Goal: Communication & Community: Answer question/provide support

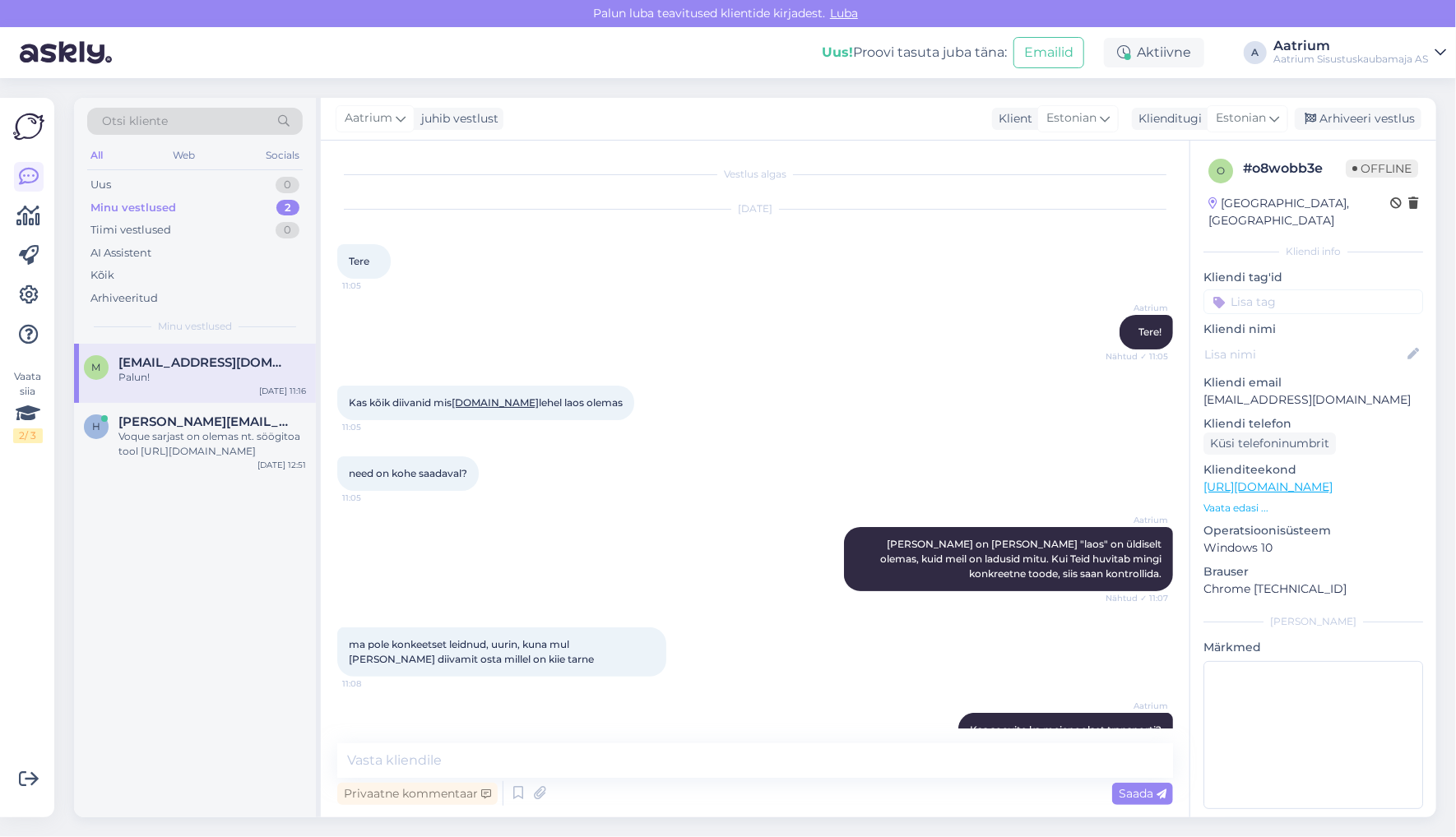
scroll to position [562, 0]
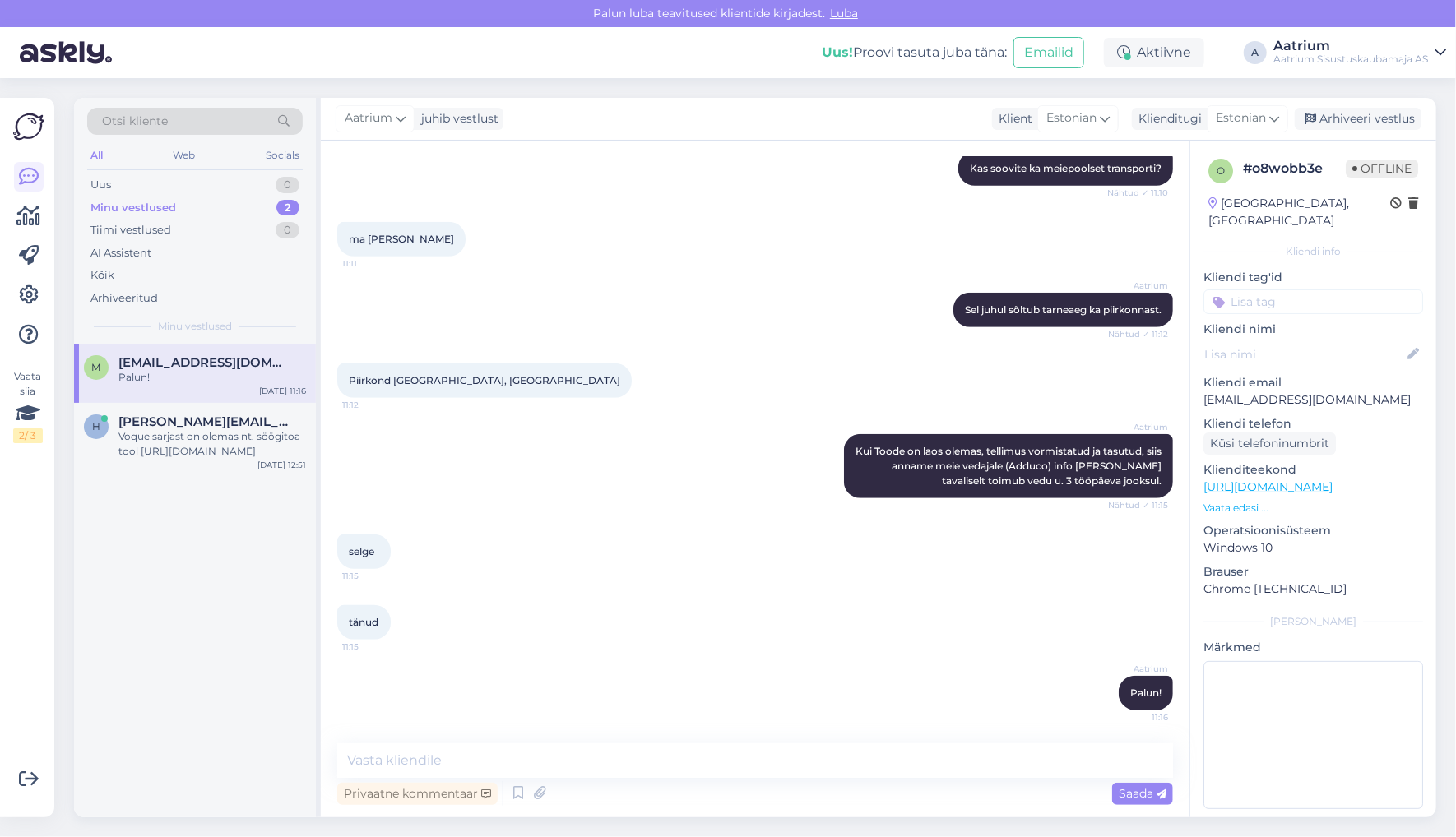
click at [363, 449] on div "Aatrium Kui Toode on laos olemas, tellimus vormistatud ja tasutud, siis anname …" at bounding box center [754, 466] width 836 height 100
click at [252, 441] on div "Voque sarjast on olemas nt. söögitoa tool [URL][DOMAIN_NAME]" at bounding box center [212, 444] width 188 height 30
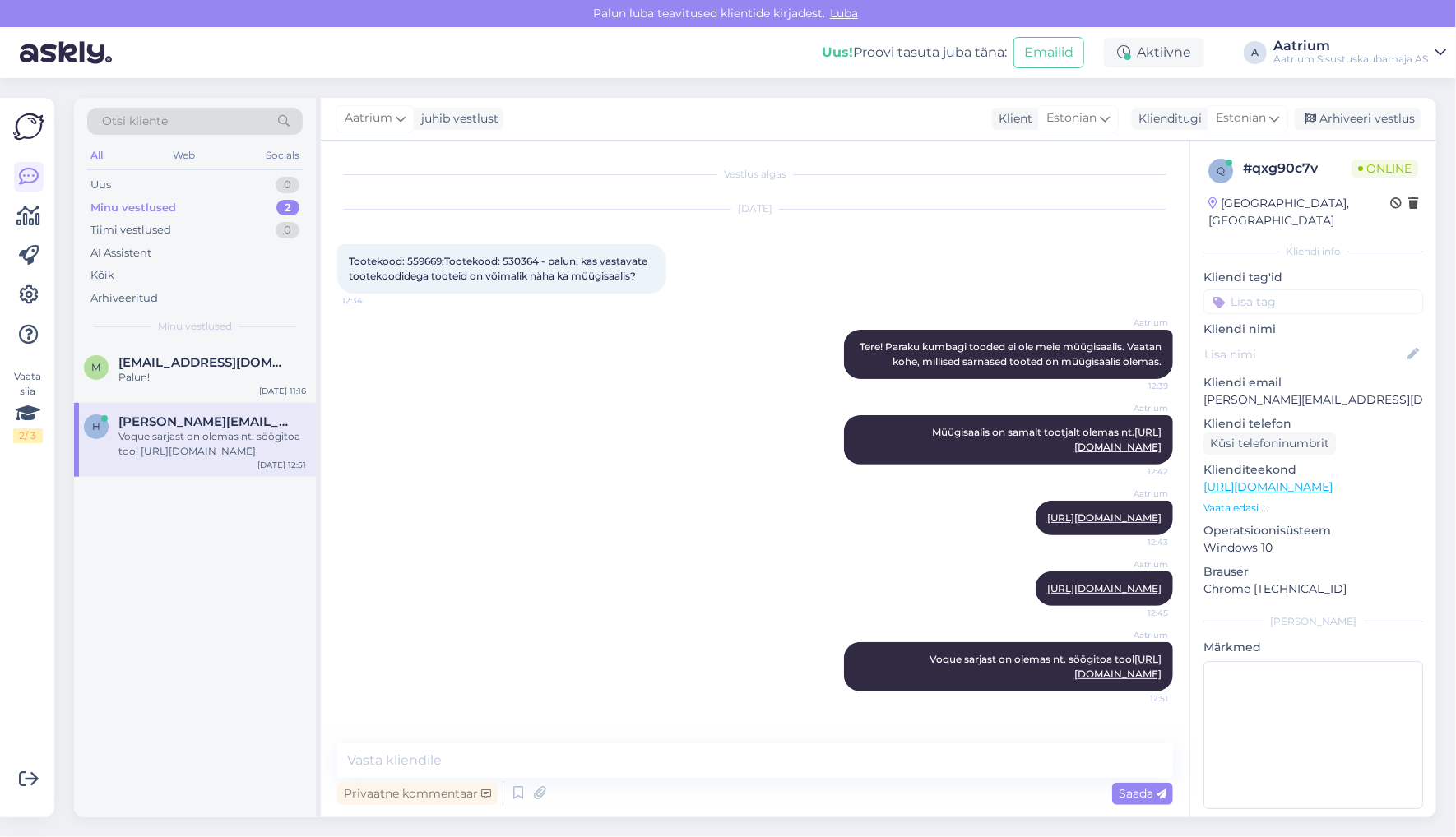
scroll to position [39, 0]
click at [121, 208] on div "Minu vestlused" at bounding box center [133, 208] width 86 height 16
click at [480, 436] on div "Aatrium Müügisaalis on samalt tootjalt olemas nt. [URL][DOMAIN_NAME] 12:42" at bounding box center [754, 440] width 836 height 86
click at [106, 188] on div "Uus" at bounding box center [100, 185] width 21 height 16
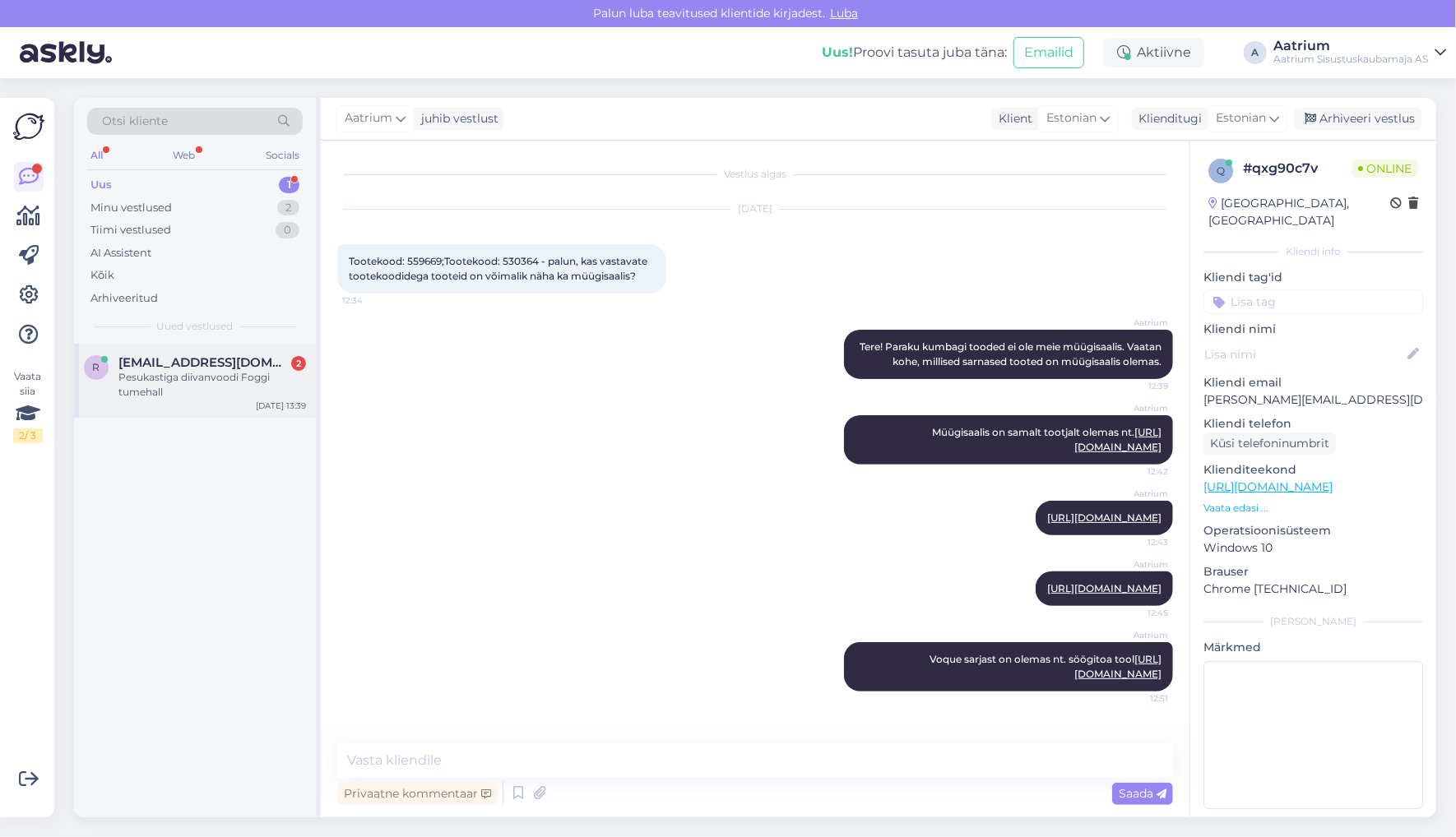
click at [149, 375] on div "Pesukastiga diivanvoodi Foggi tumehall" at bounding box center [212, 384] width 188 height 30
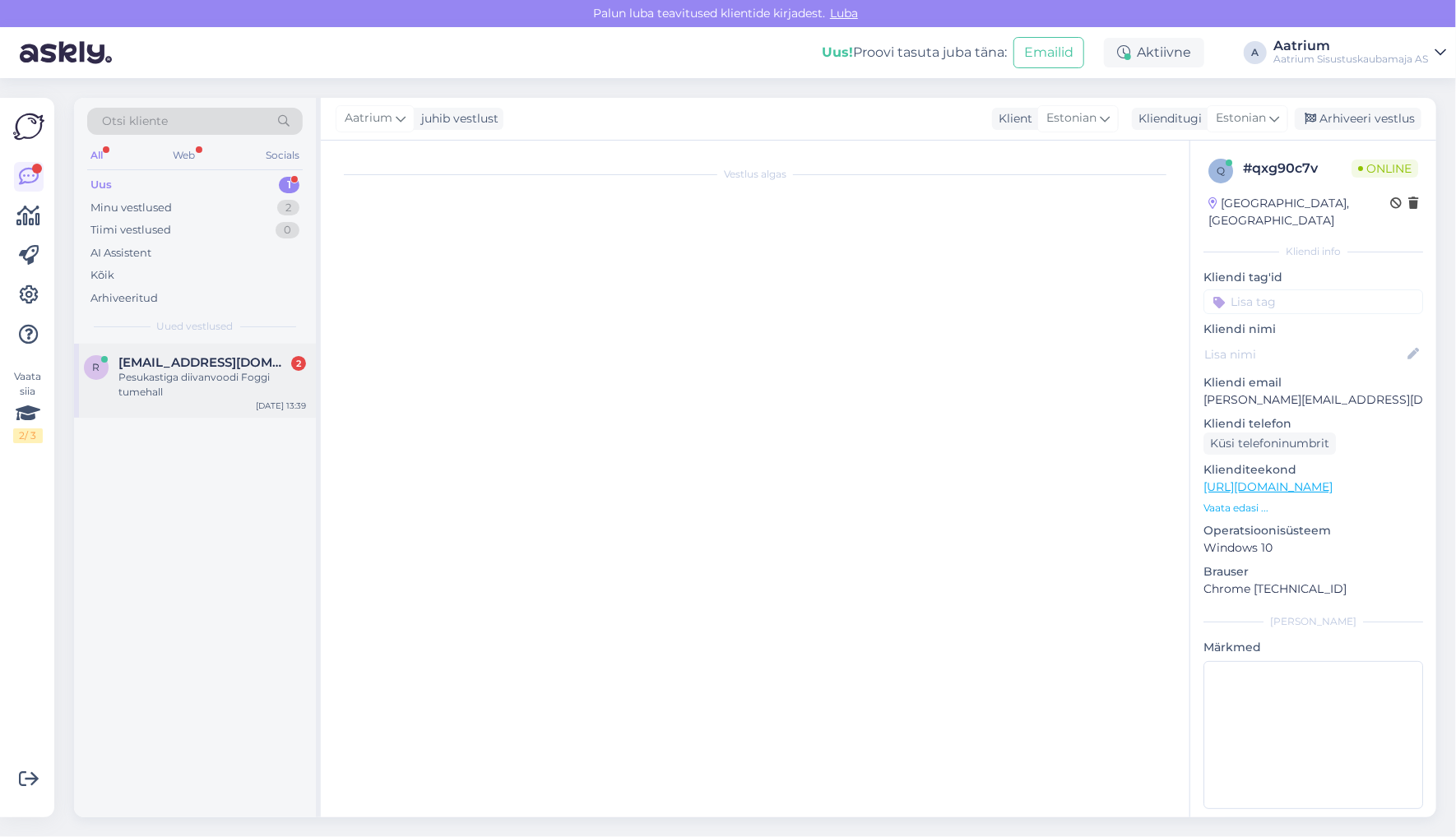
scroll to position [0, 0]
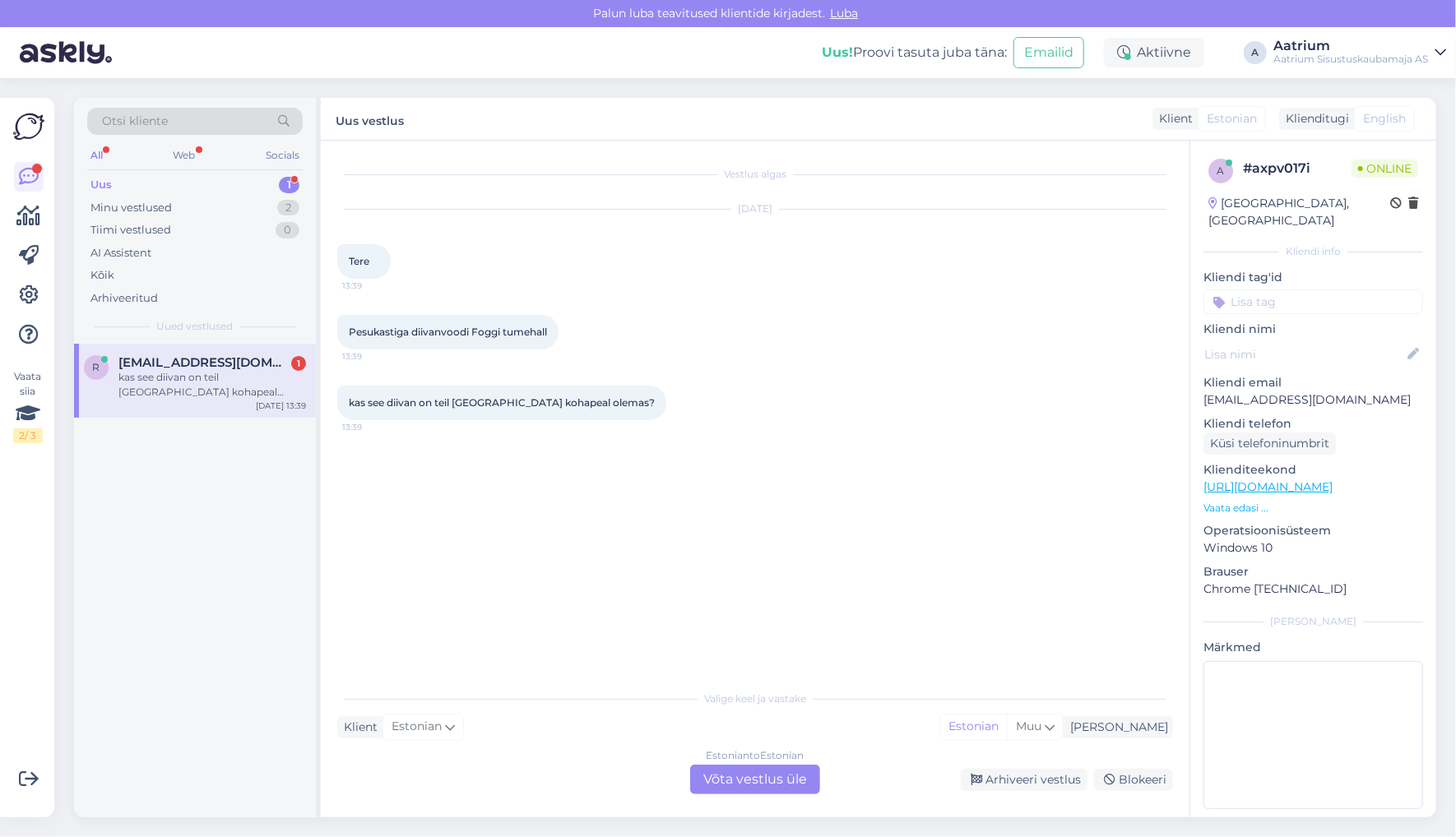
click at [757, 781] on div "Estonian to Estonian Võta vestlus üle" at bounding box center [754, 780] width 130 height 30
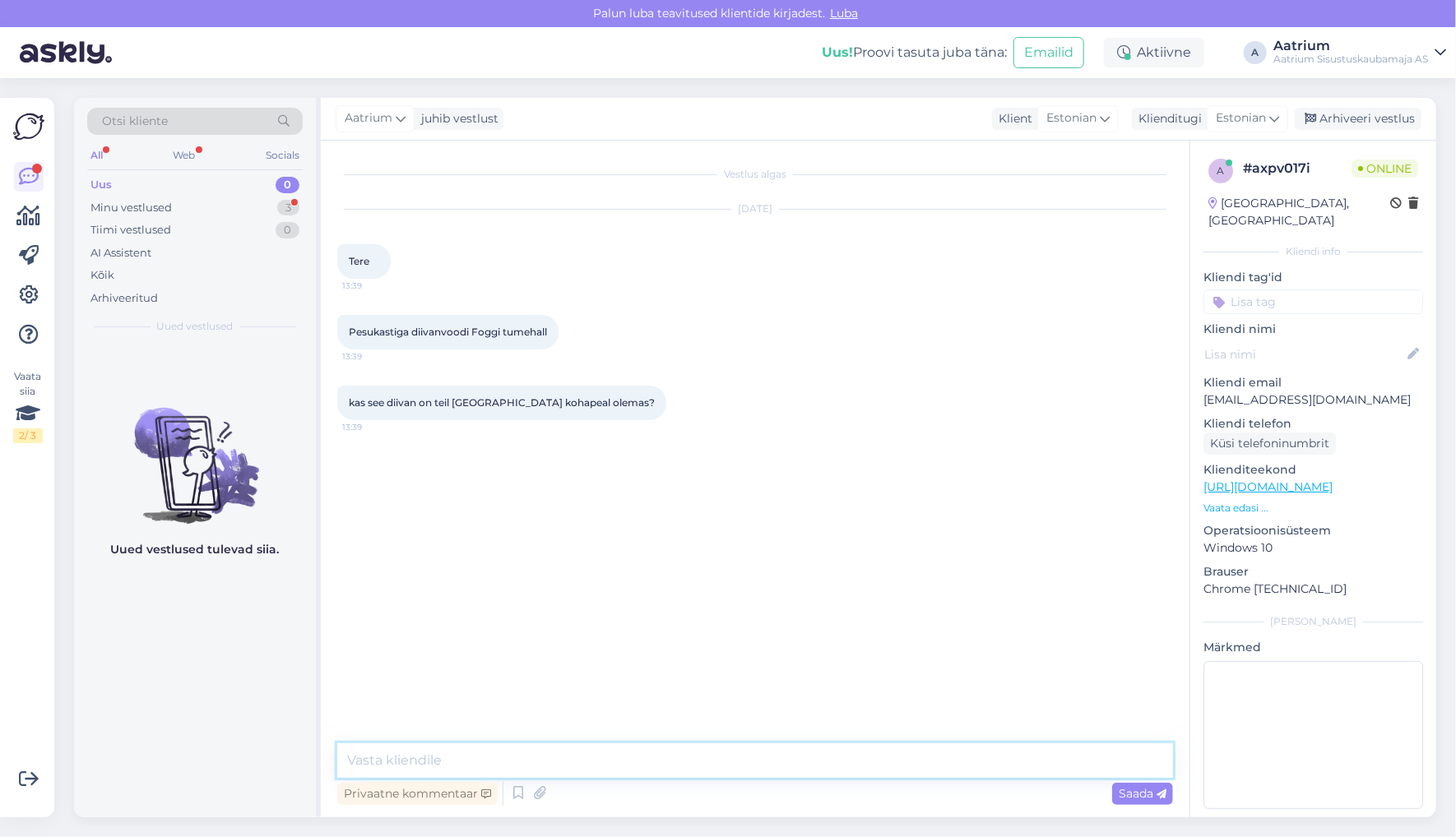
click at [533, 757] on textarea at bounding box center [754, 760] width 836 height 35
type textarea "Tere!"
click at [1139, 801] on div "Saada" at bounding box center [1143, 793] width 61 height 22
click at [443, 764] on textarea at bounding box center [754, 760] width 836 height 35
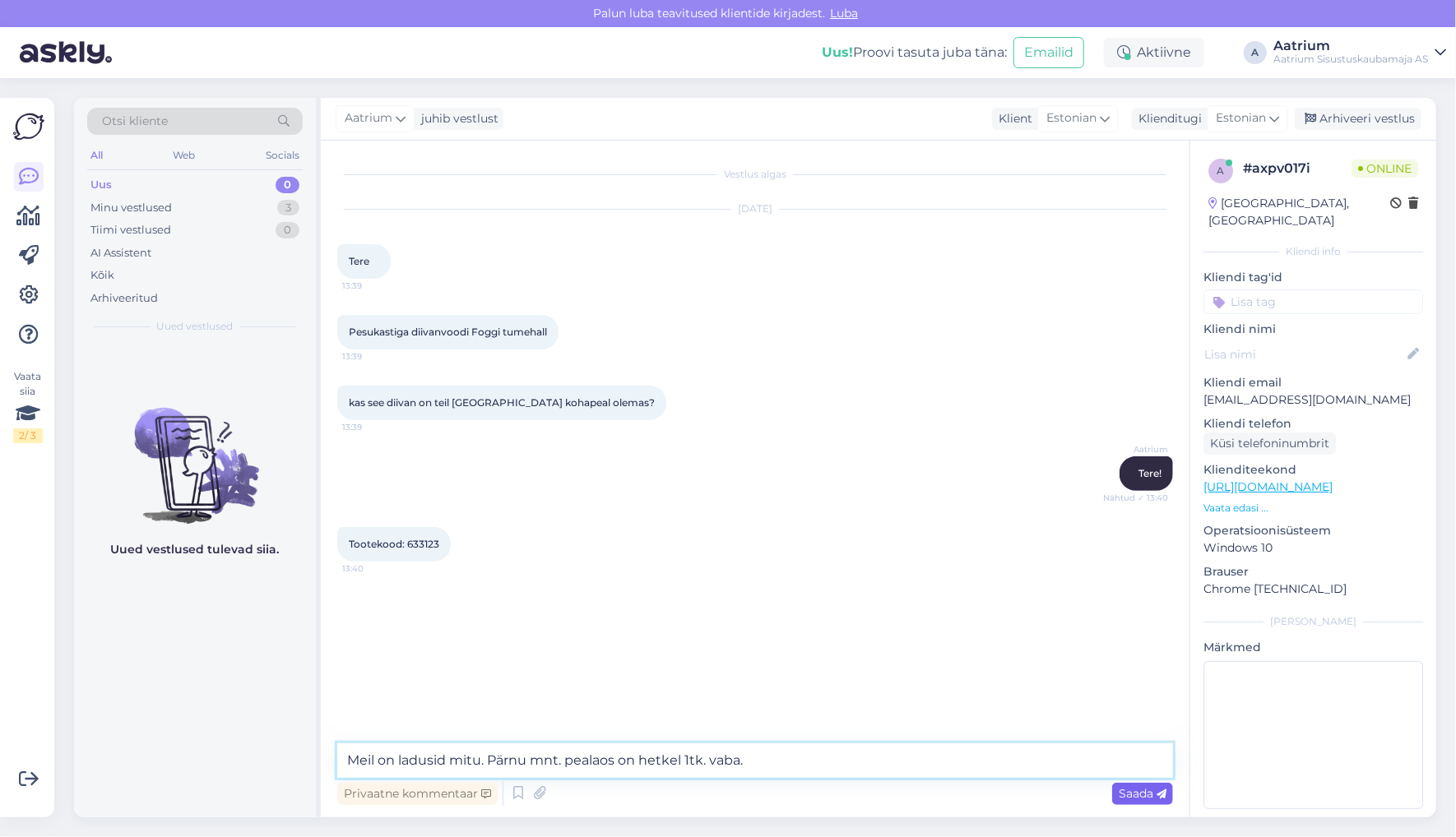
type textarea "Meil on ladusid mitu. Pärnu mnt. pealaos on hetkel 1tk. vaba."
click at [1124, 798] on span "Saada" at bounding box center [1143, 793] width 47 height 15
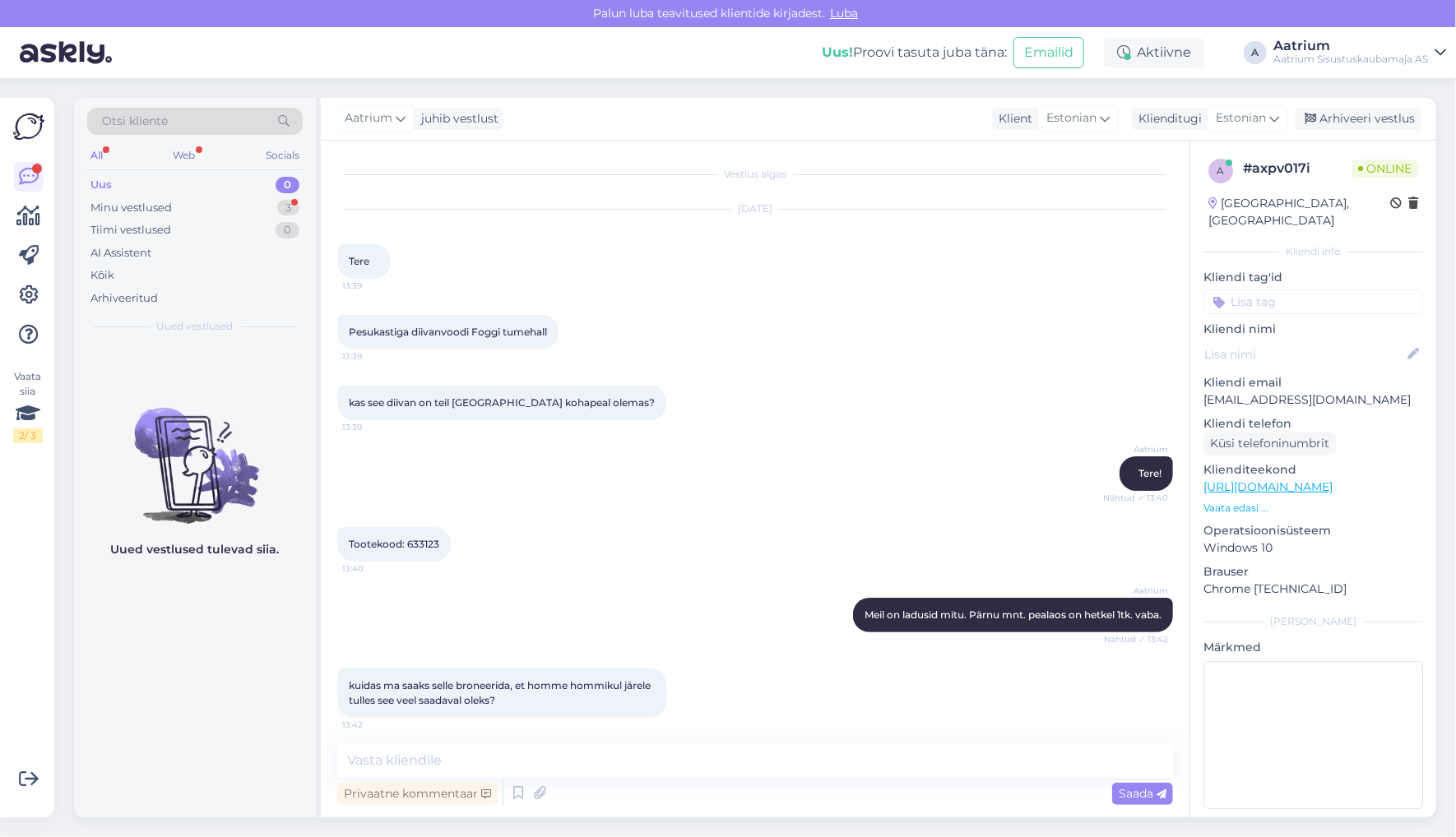
scroll to position [22, 0]
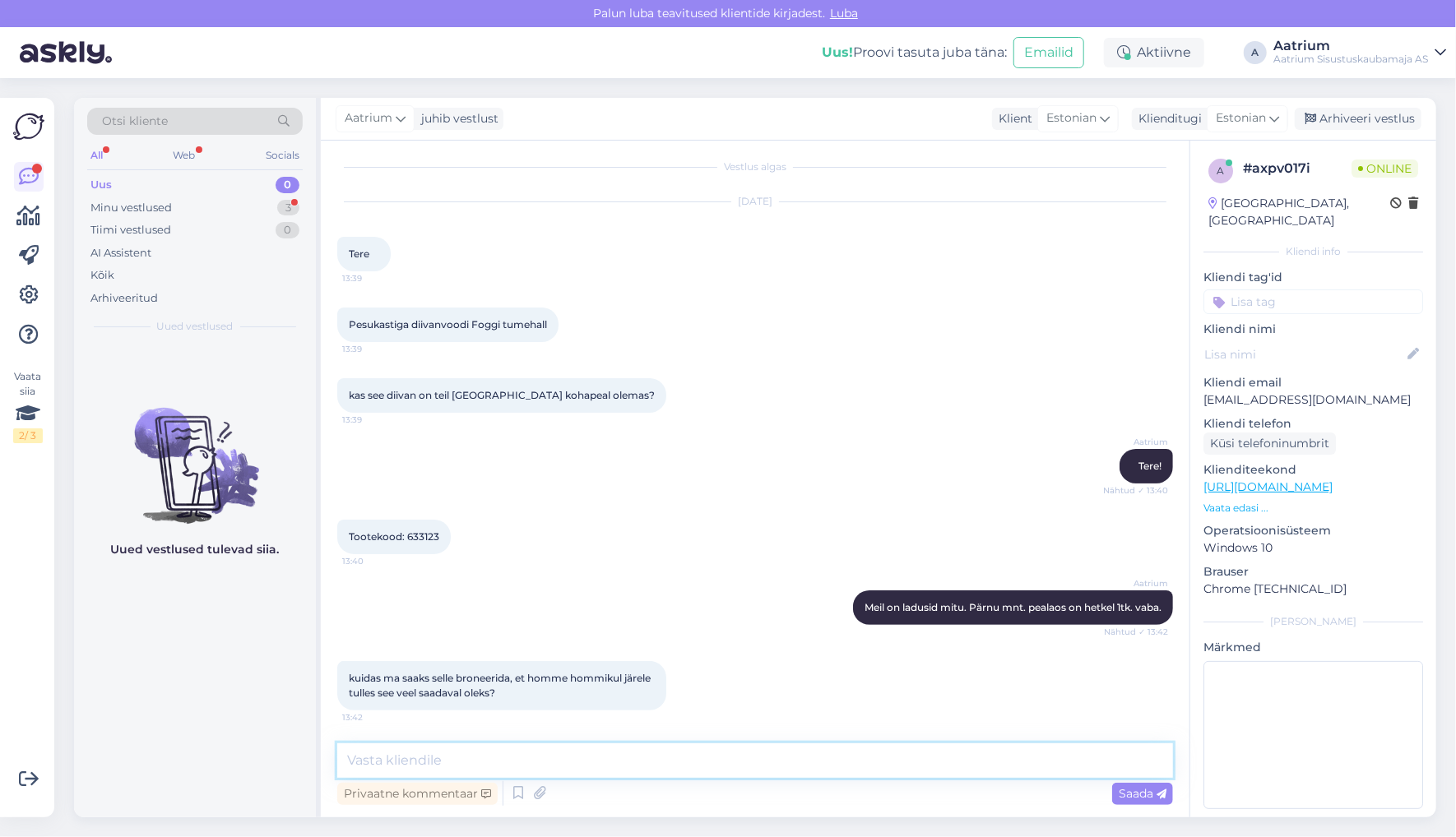
click at [494, 762] on textarea at bounding box center [754, 760] width 836 height 35
type textarea "K"
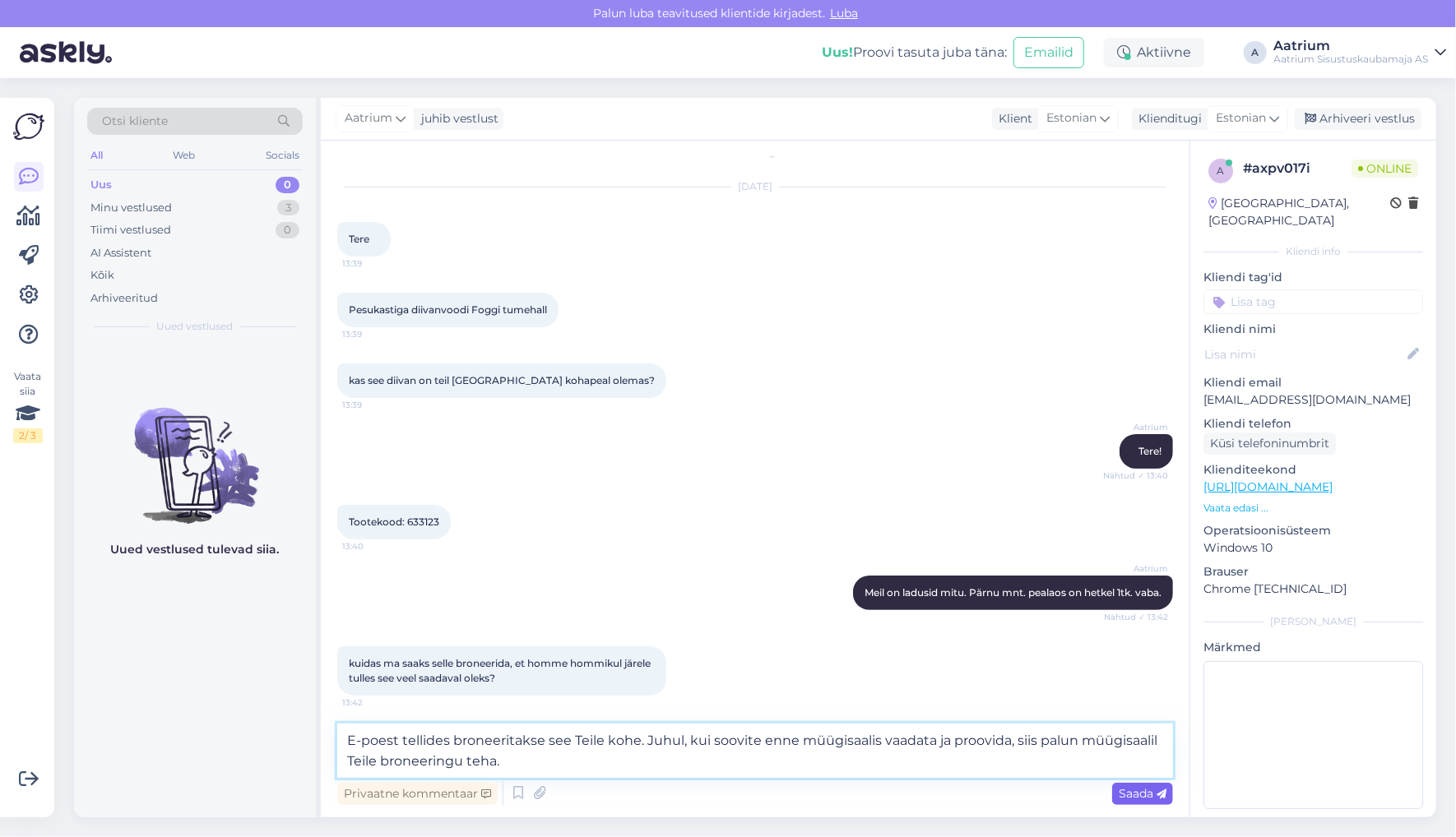
type textarea "E-poest tellides broneeritakse see Teile kohe. Juhul, kui soovite enne müügisaa…"
click at [1129, 799] on span "Saada" at bounding box center [1143, 793] width 47 height 15
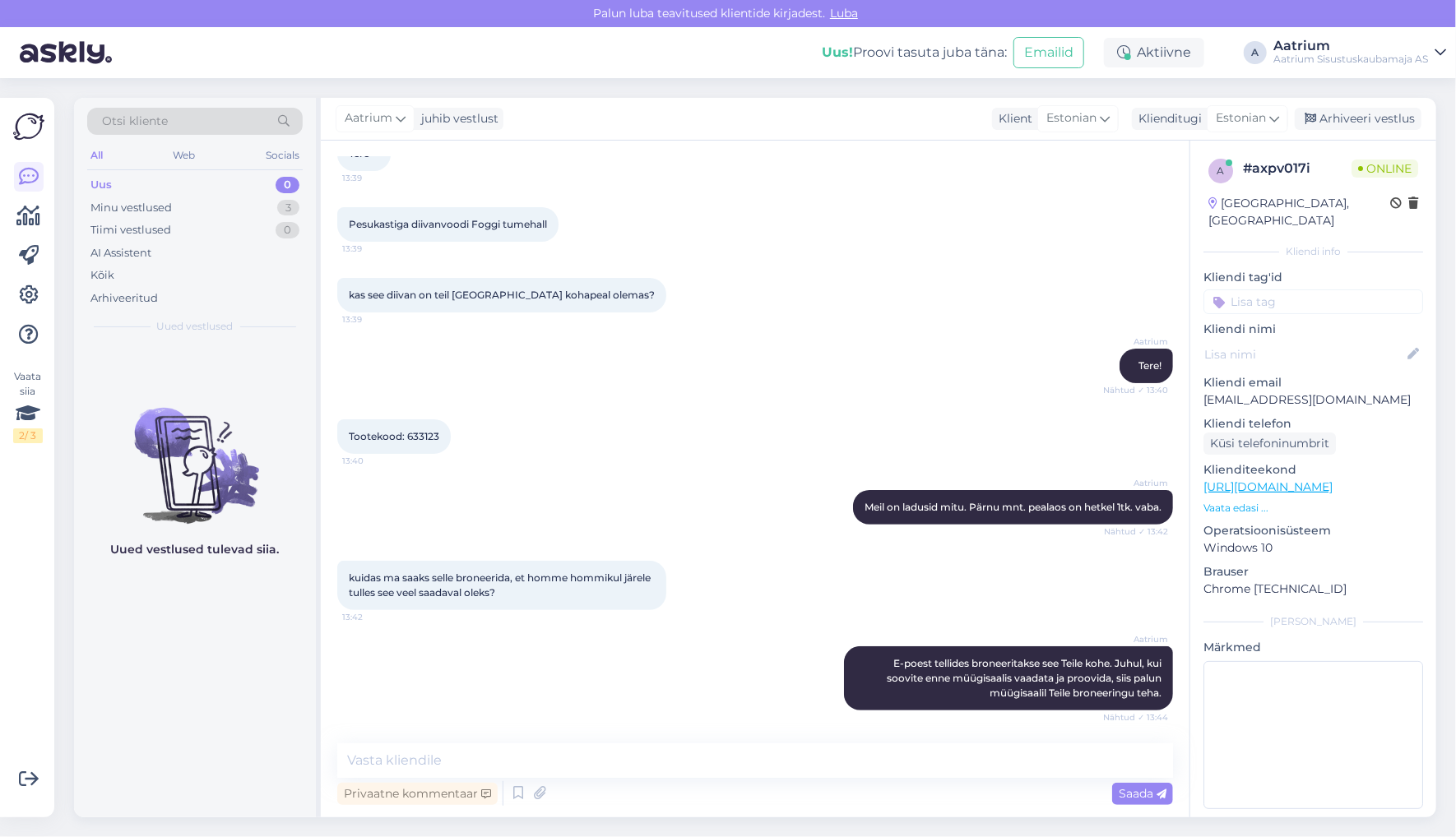
scroll to position [208, 0]
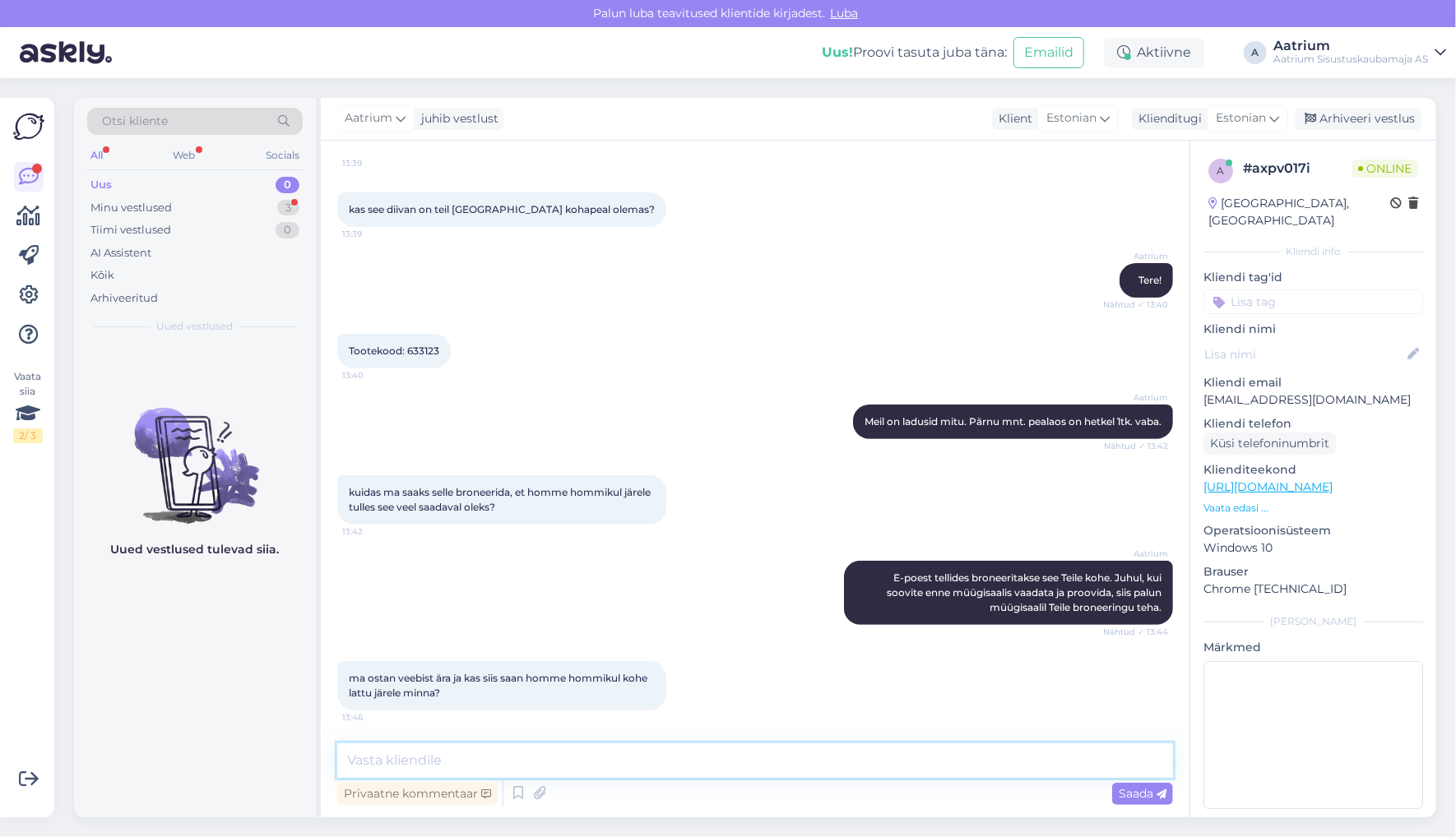
click at [413, 753] on textarea at bounding box center [754, 760] width 836 height 35
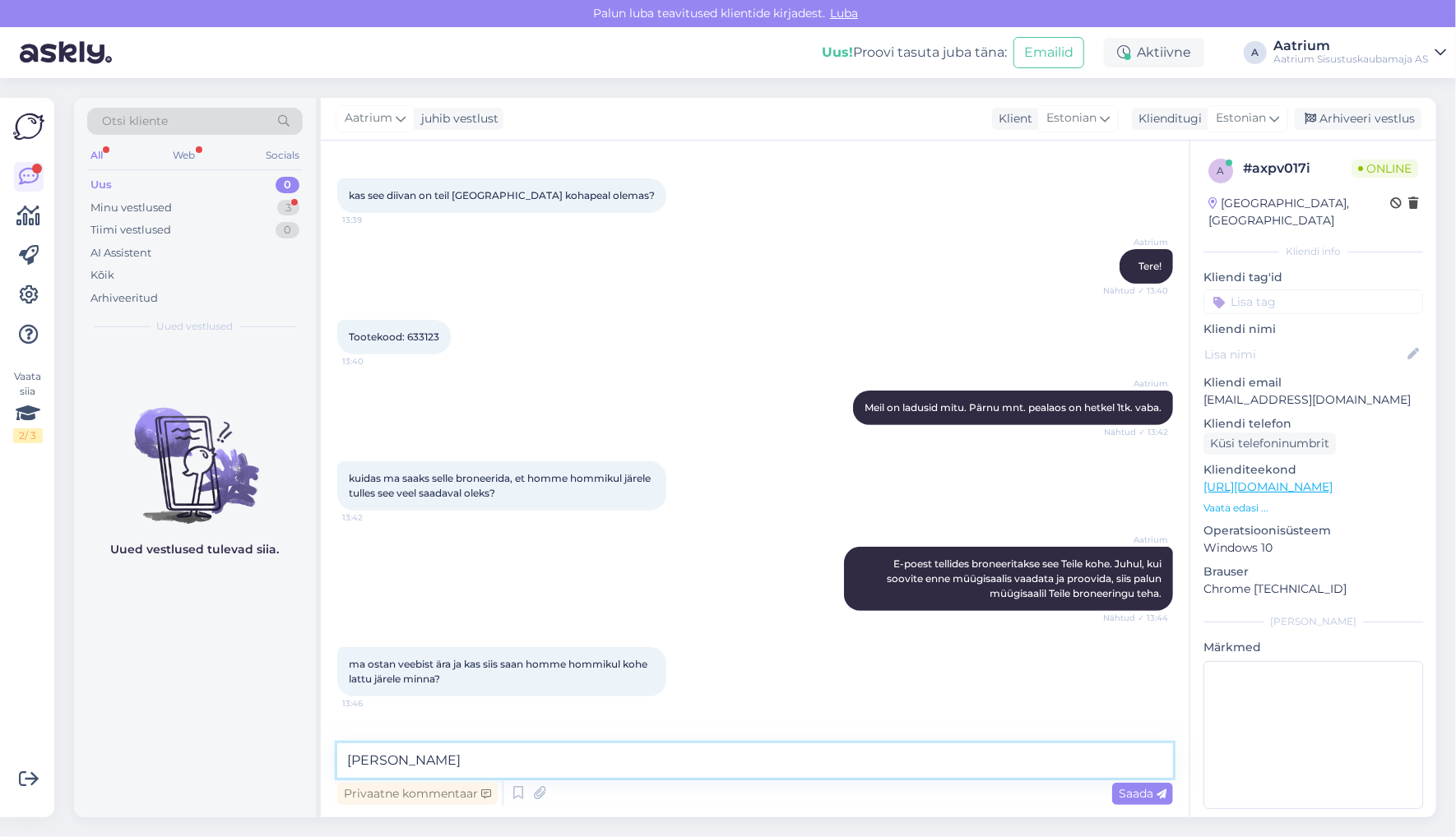
scroll to position [279, 0]
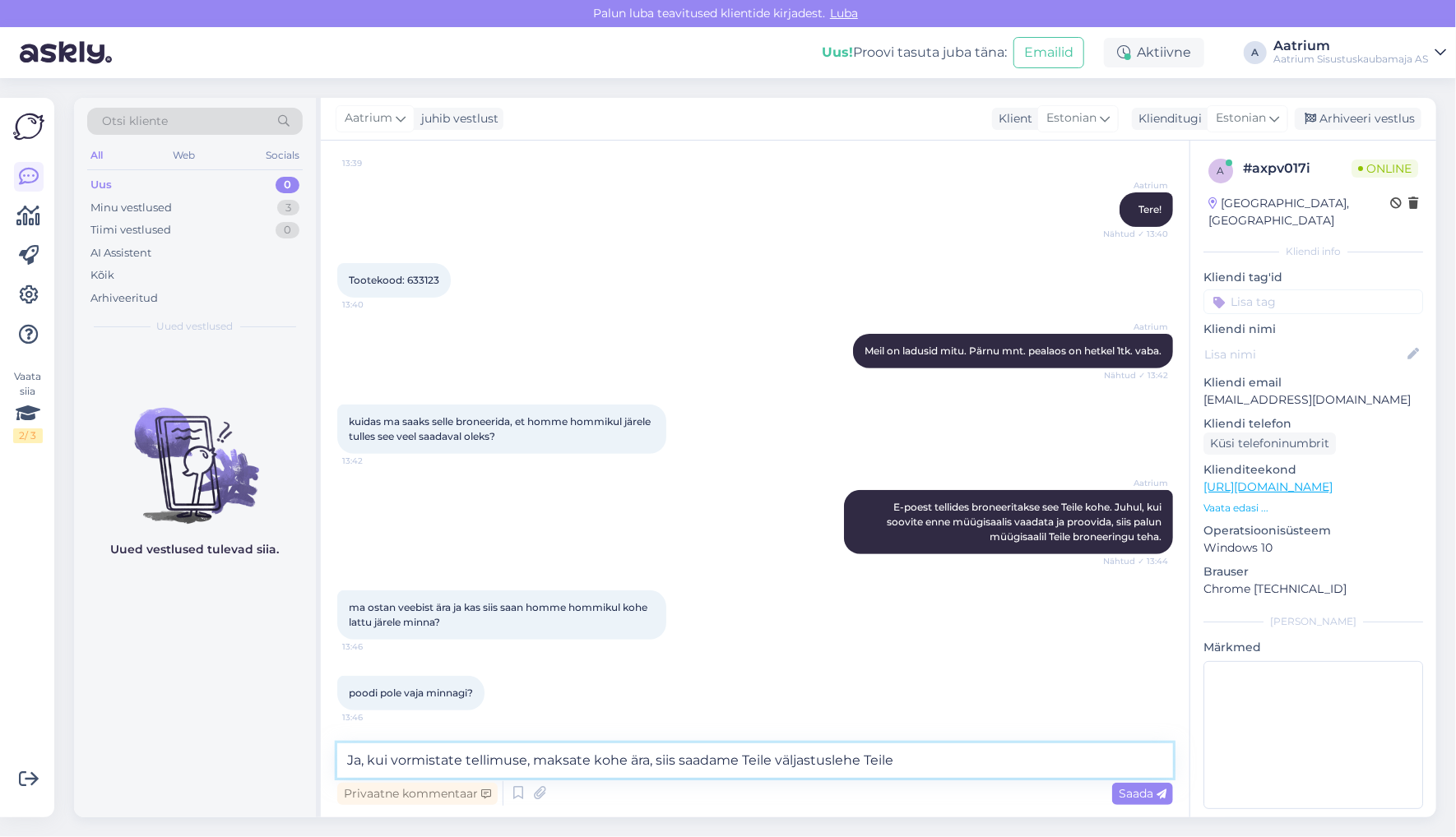
click at [360, 757] on textarea "Ja, kui vormistate tellimuse, maksate kohe ära, siis saadame Teile väljastusleh…" at bounding box center [754, 760] width 836 height 35
click at [913, 766] on textarea "Jah, kui vormistate tellimuse, maksate kohe ära, siis saadame Teile väljastusle…" at bounding box center [754, 760] width 836 height 35
type textarea "Jah, kui vormistate tellimuse, maksate kohe ära, siis saadame Teile väljastusle…"
click at [1136, 797] on span "Saada" at bounding box center [1143, 793] width 47 height 15
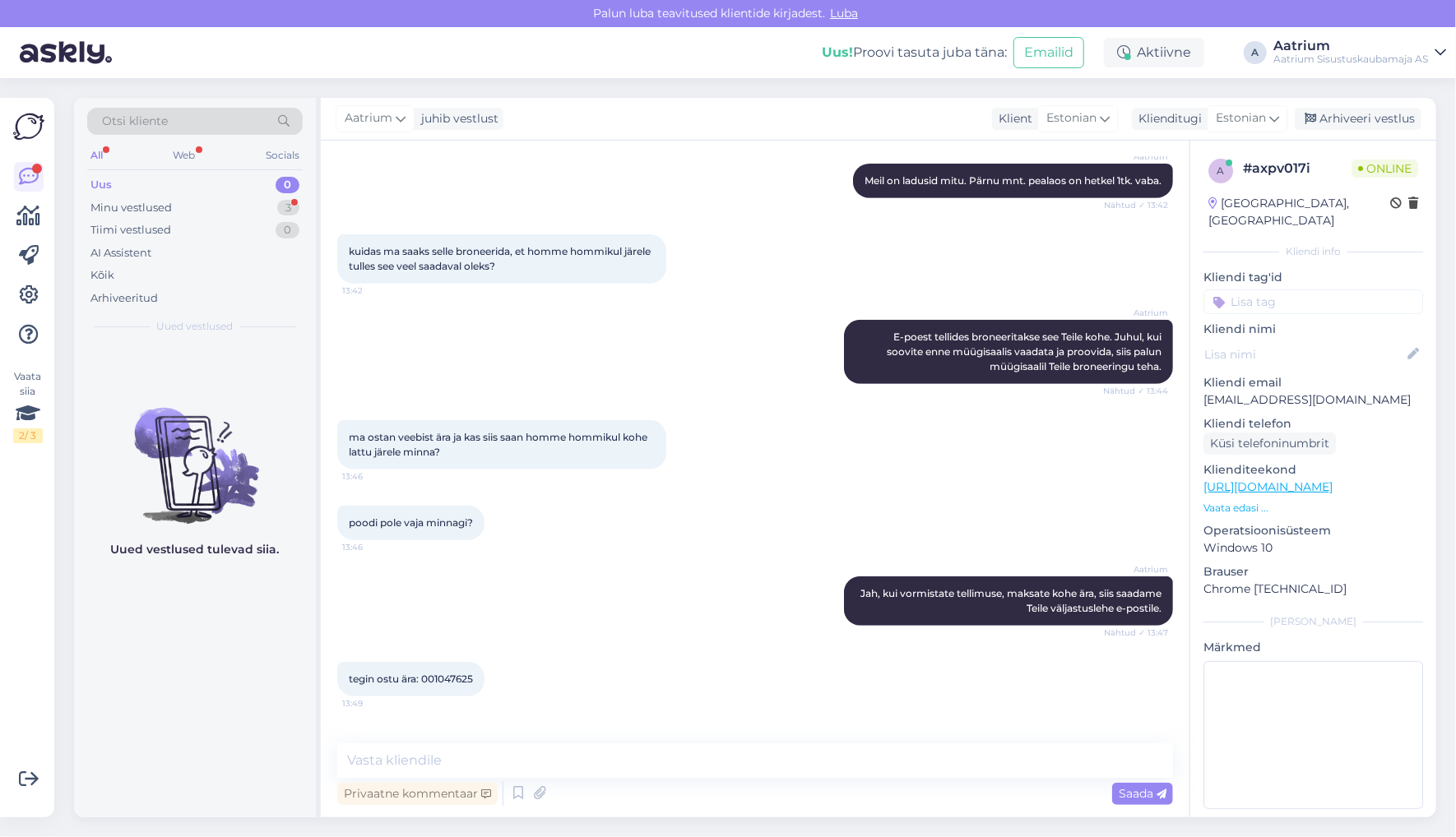
scroll to position [520, 0]
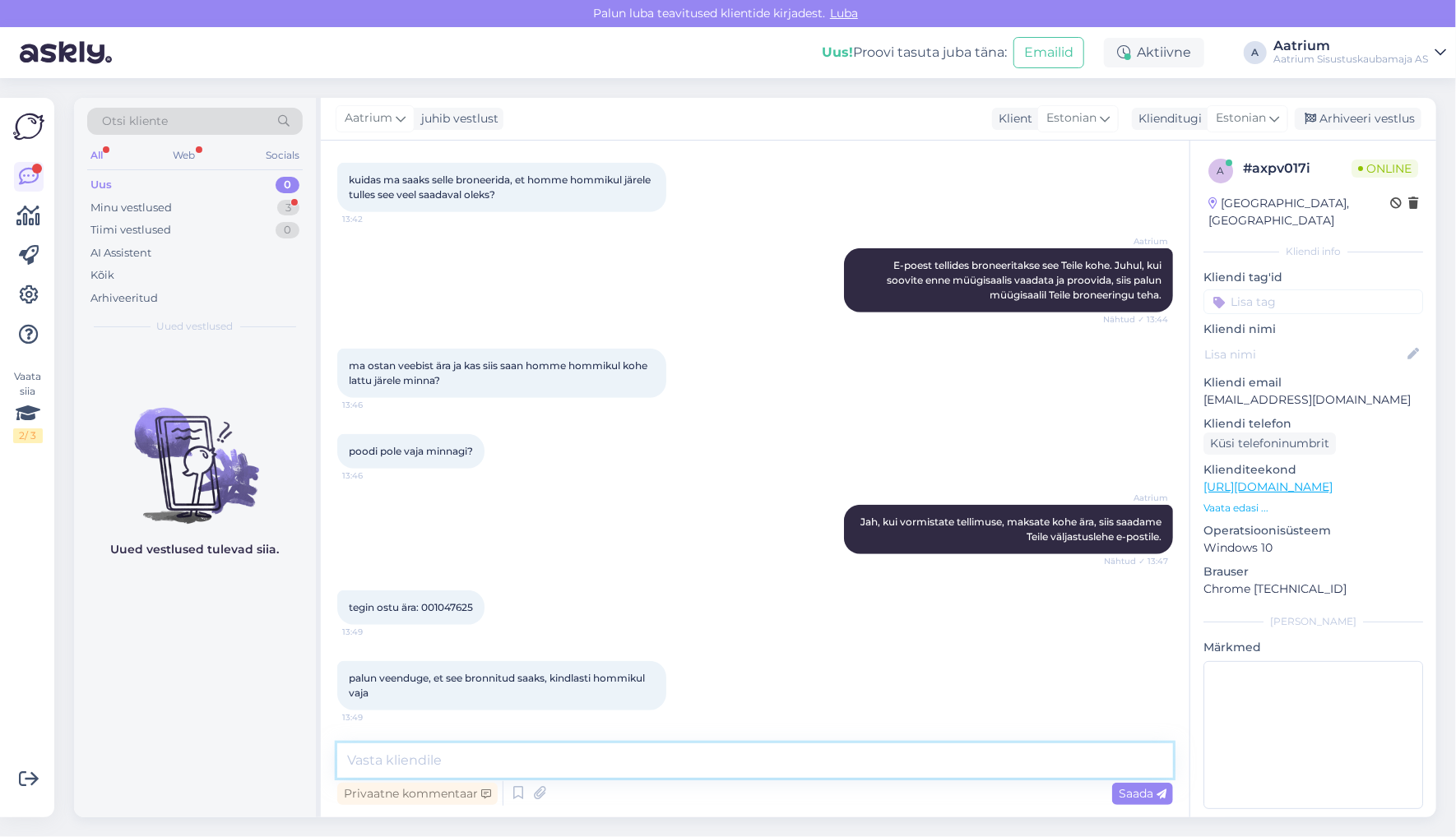
click at [512, 749] on textarea at bounding box center [754, 760] width 836 height 35
type textarea "P"
type textarea "Kontrollin kohe."
click at [1121, 792] on span "Saada" at bounding box center [1143, 793] width 47 height 15
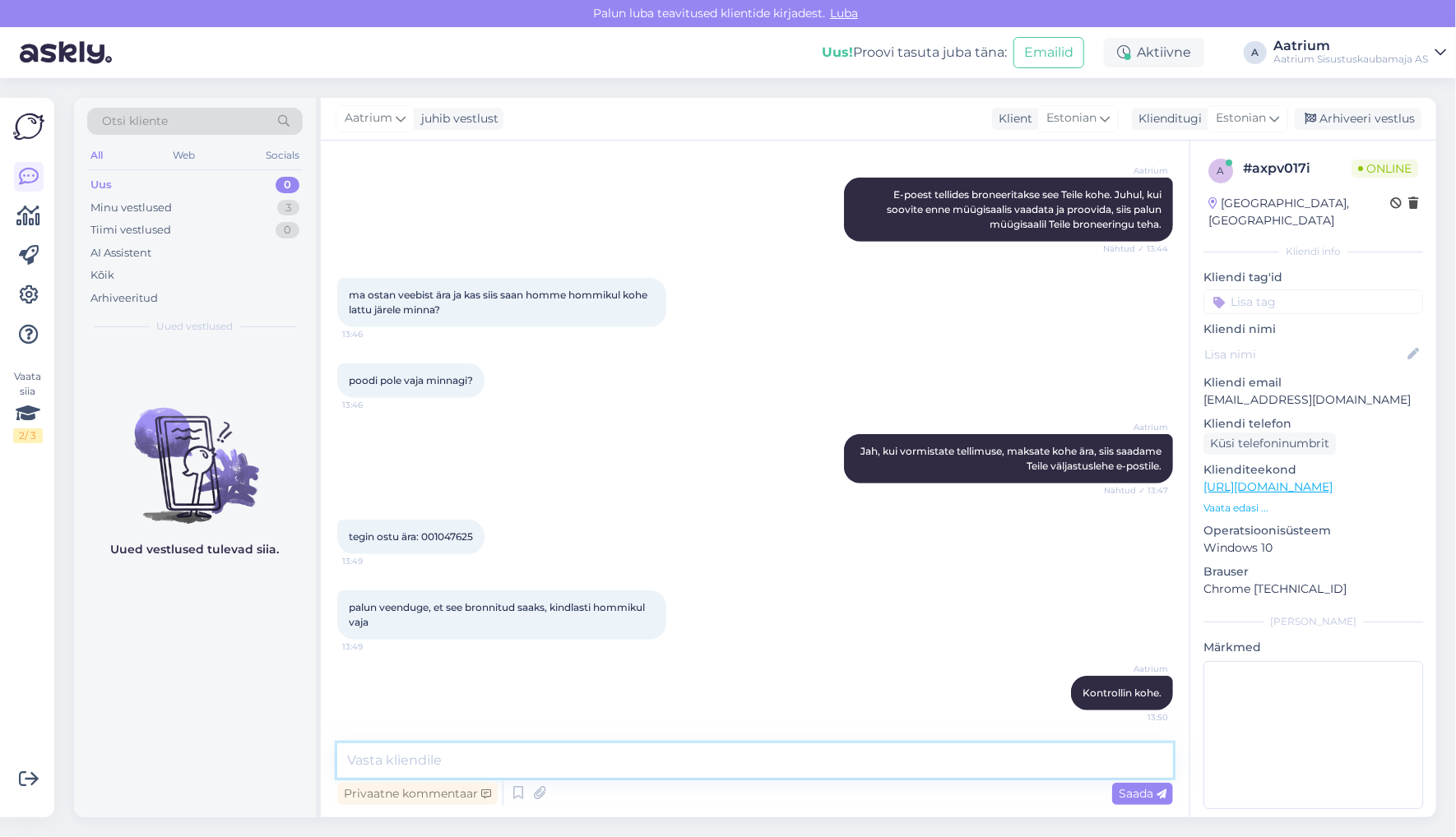
click at [486, 760] on textarea at bounding box center [754, 760] width 836 height 35
type textarea "Jah, kõik on korras. Saadame kohe väljastuslehe."
click at [1125, 792] on span "Saada" at bounding box center [1143, 793] width 47 height 15
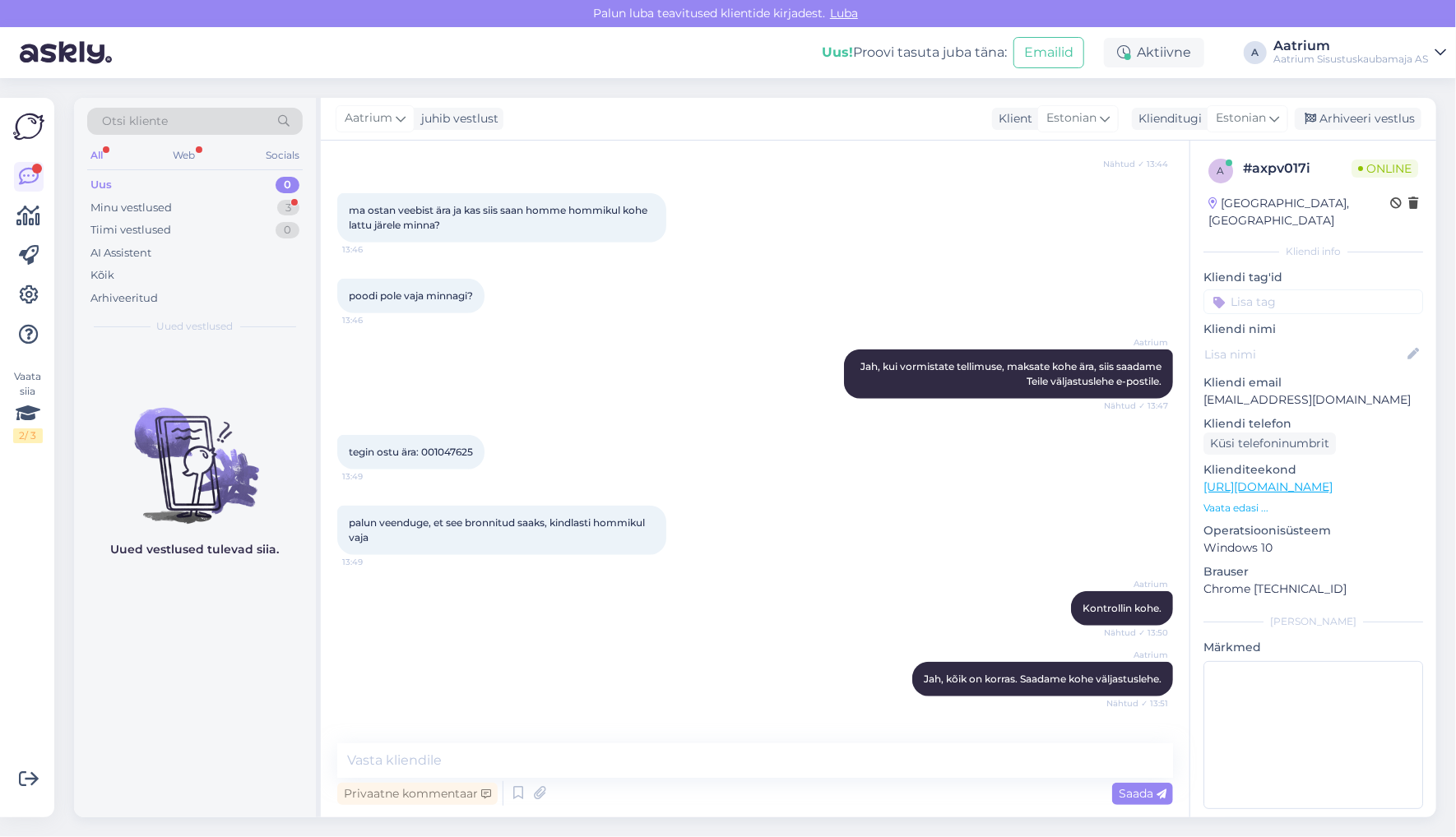
scroll to position [732, 0]
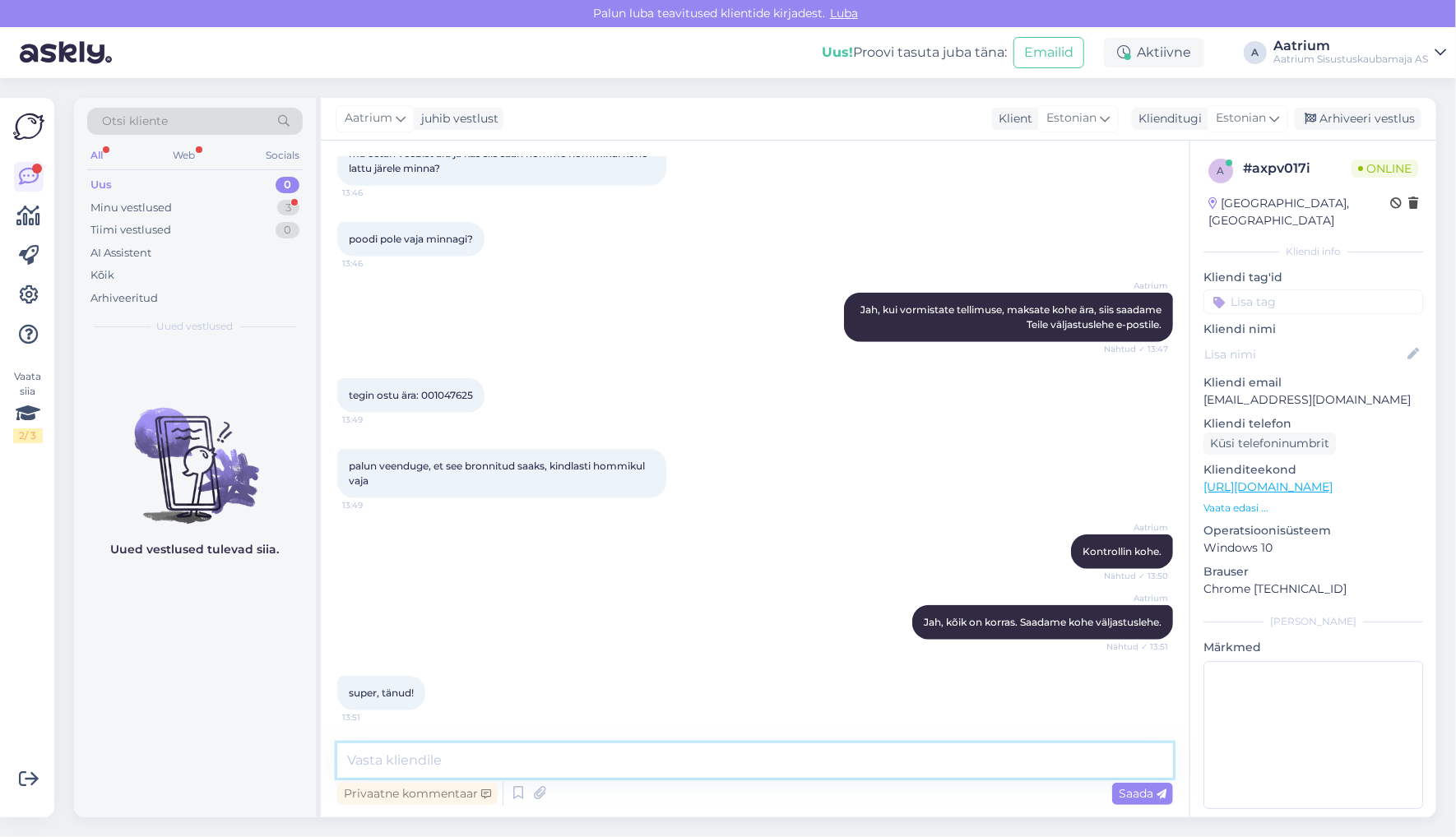
click at [980, 757] on textarea at bounding box center [754, 760] width 836 height 35
type textarea "P"
type textarea "Saadetud. Palun!"
click at [1144, 791] on span "Saada" at bounding box center [1143, 793] width 47 height 15
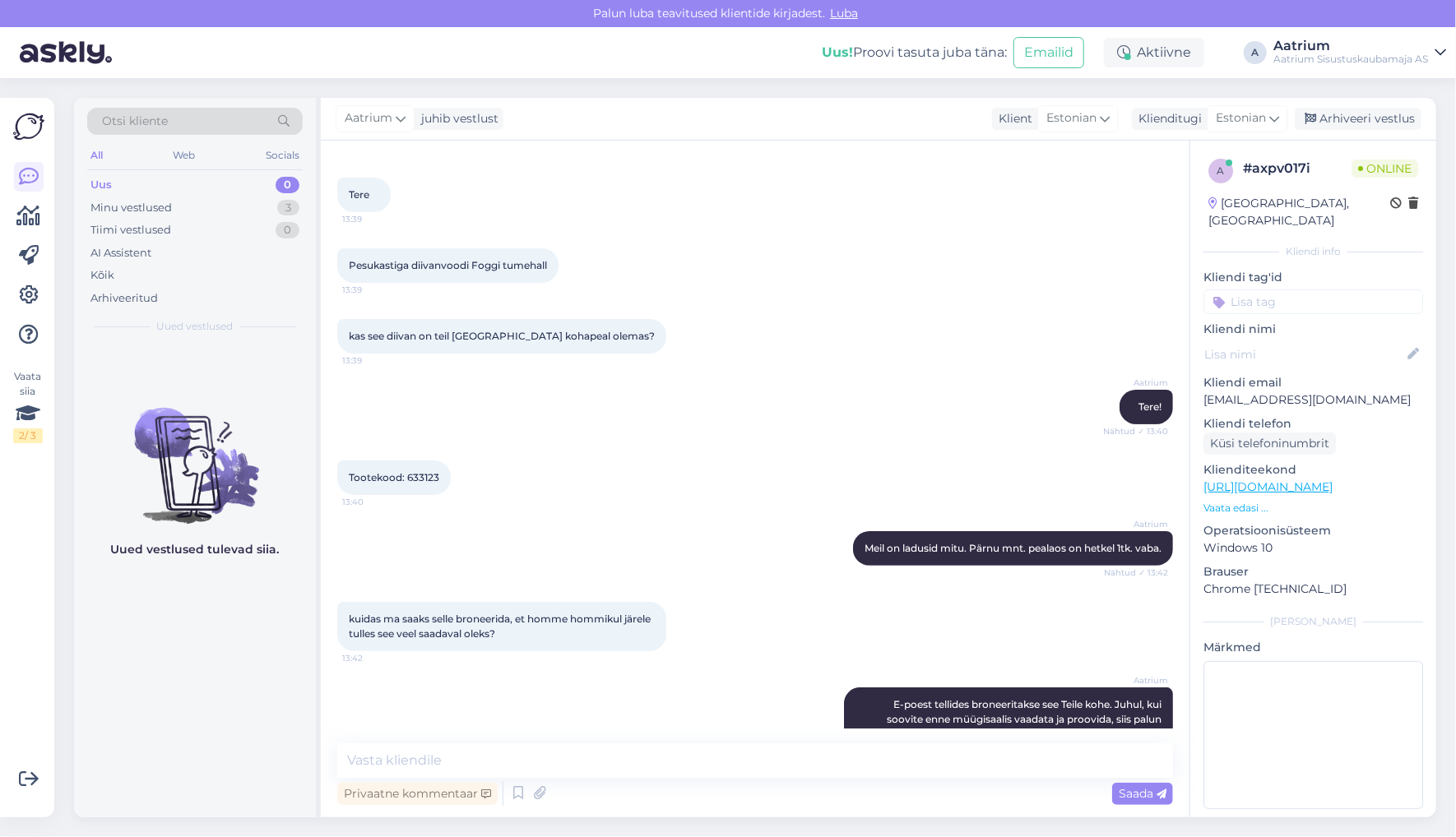
scroll to position [0, 0]
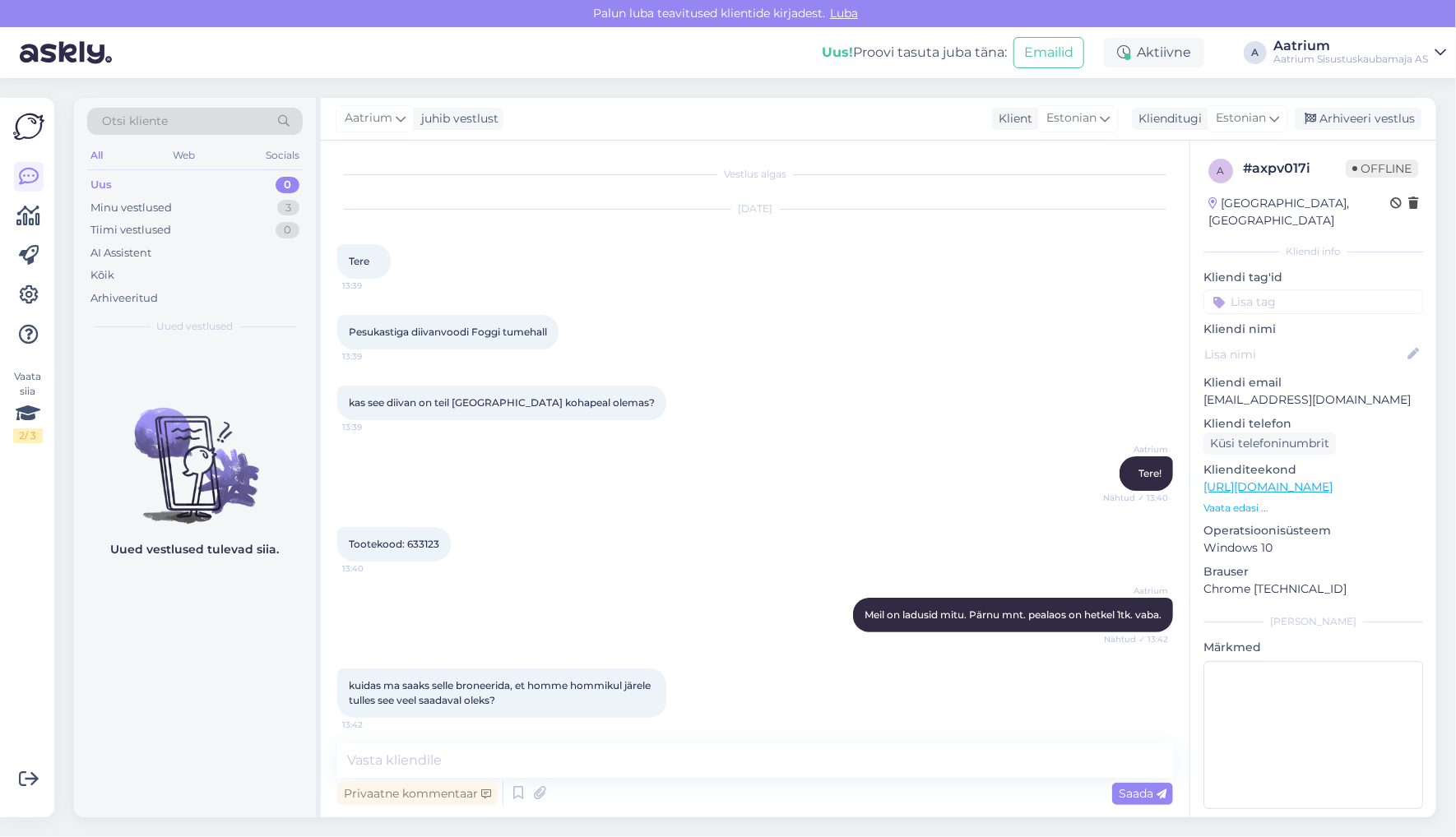
click at [419, 457] on div "Aatrium Tere! Nähtud ✓ 13:40" at bounding box center [754, 474] width 836 height 71
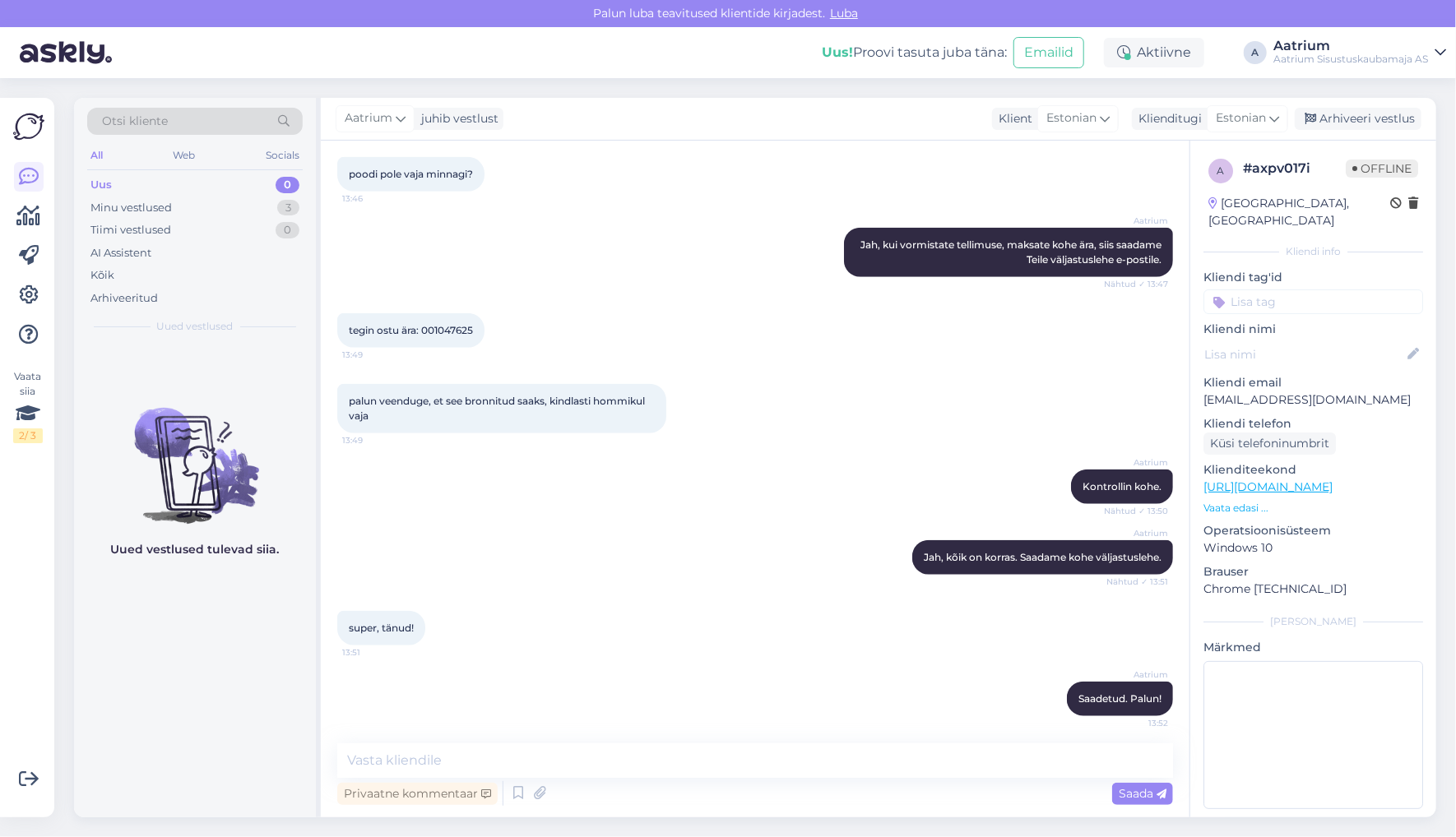
scroll to position [802, 0]
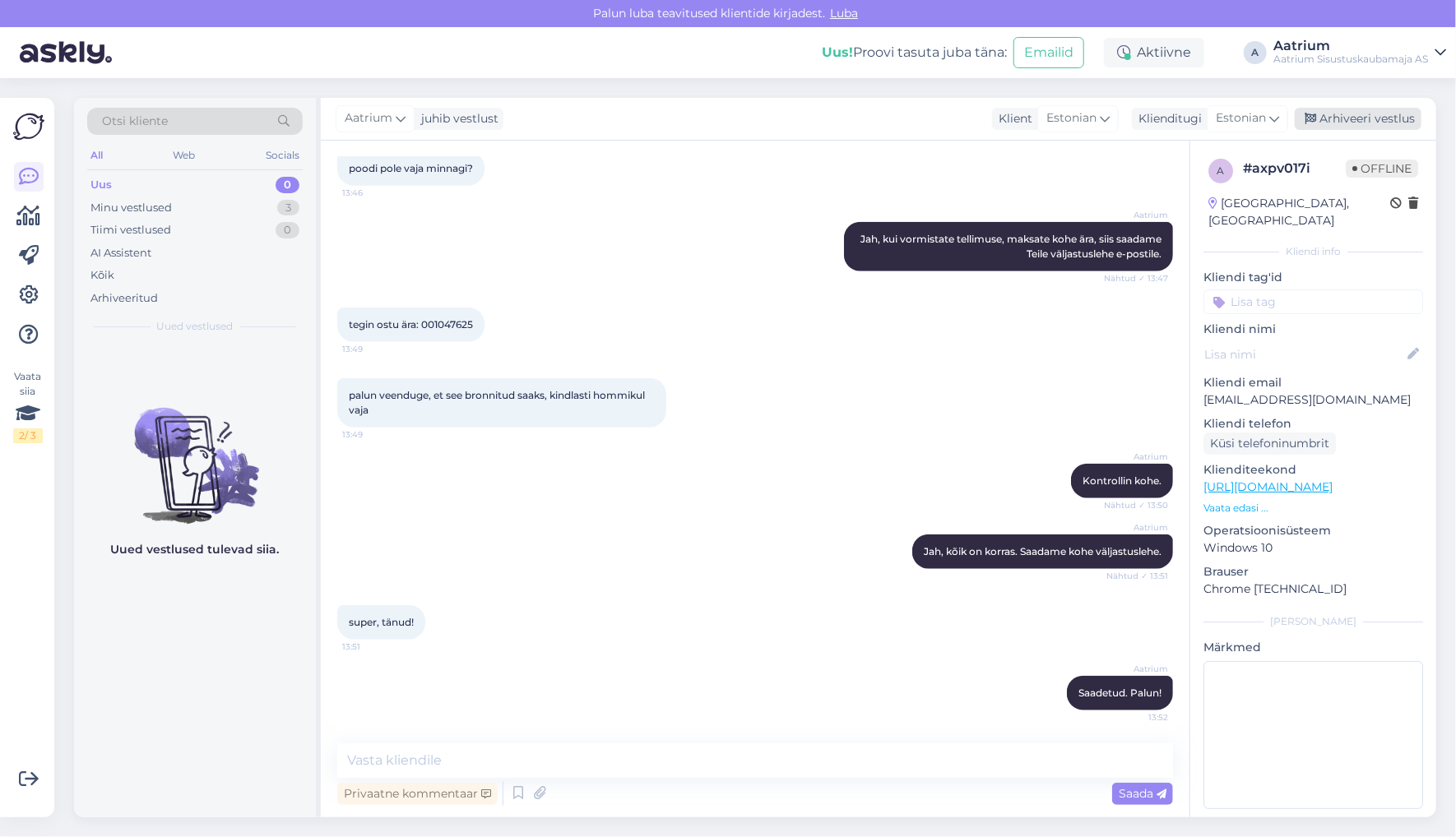
click at [1352, 113] on div "Arhiveeri vestlus" at bounding box center [1358, 118] width 127 height 22
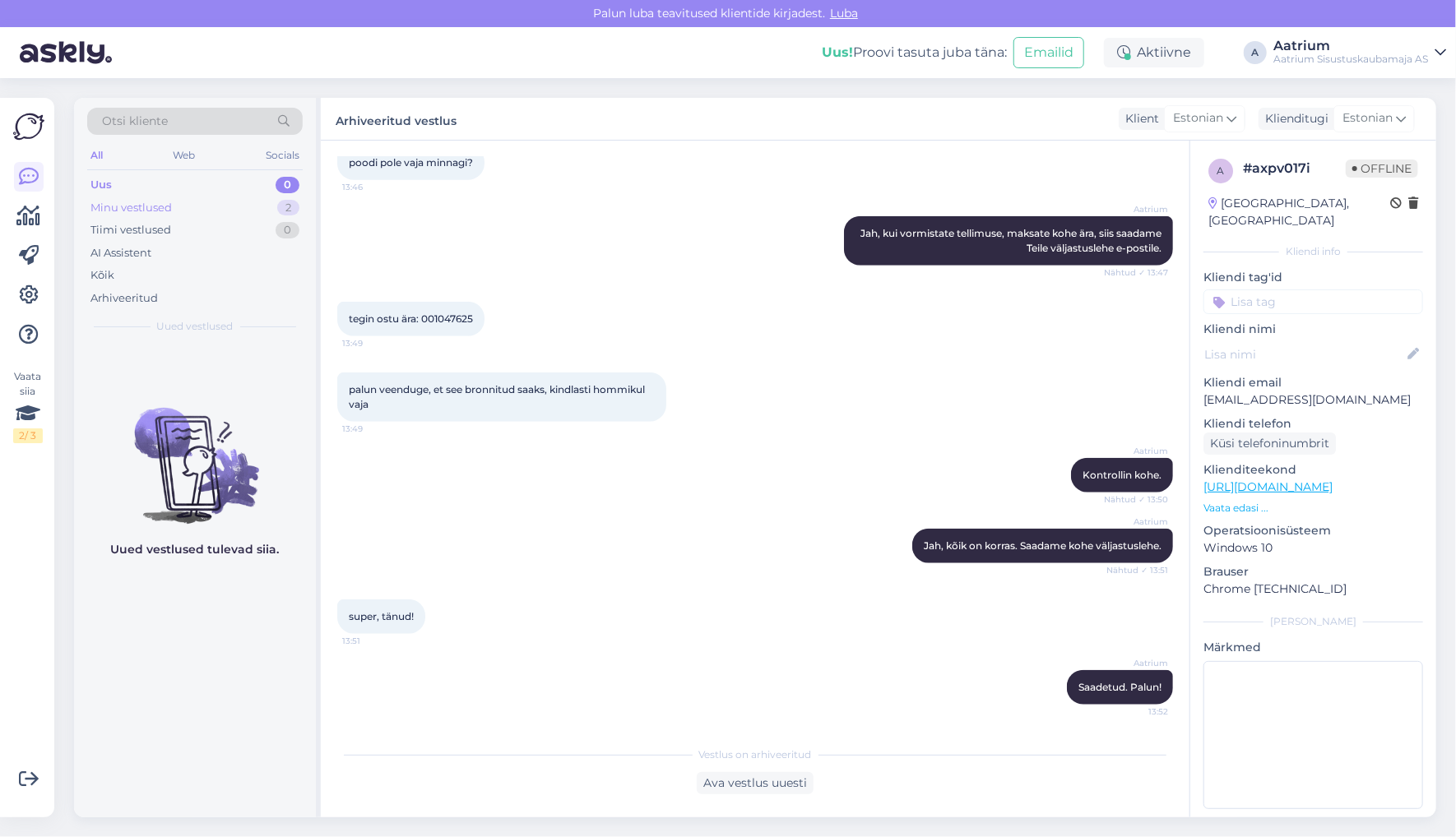
click at [108, 206] on div "Minu vestlused" at bounding box center [130, 208] width 81 height 16
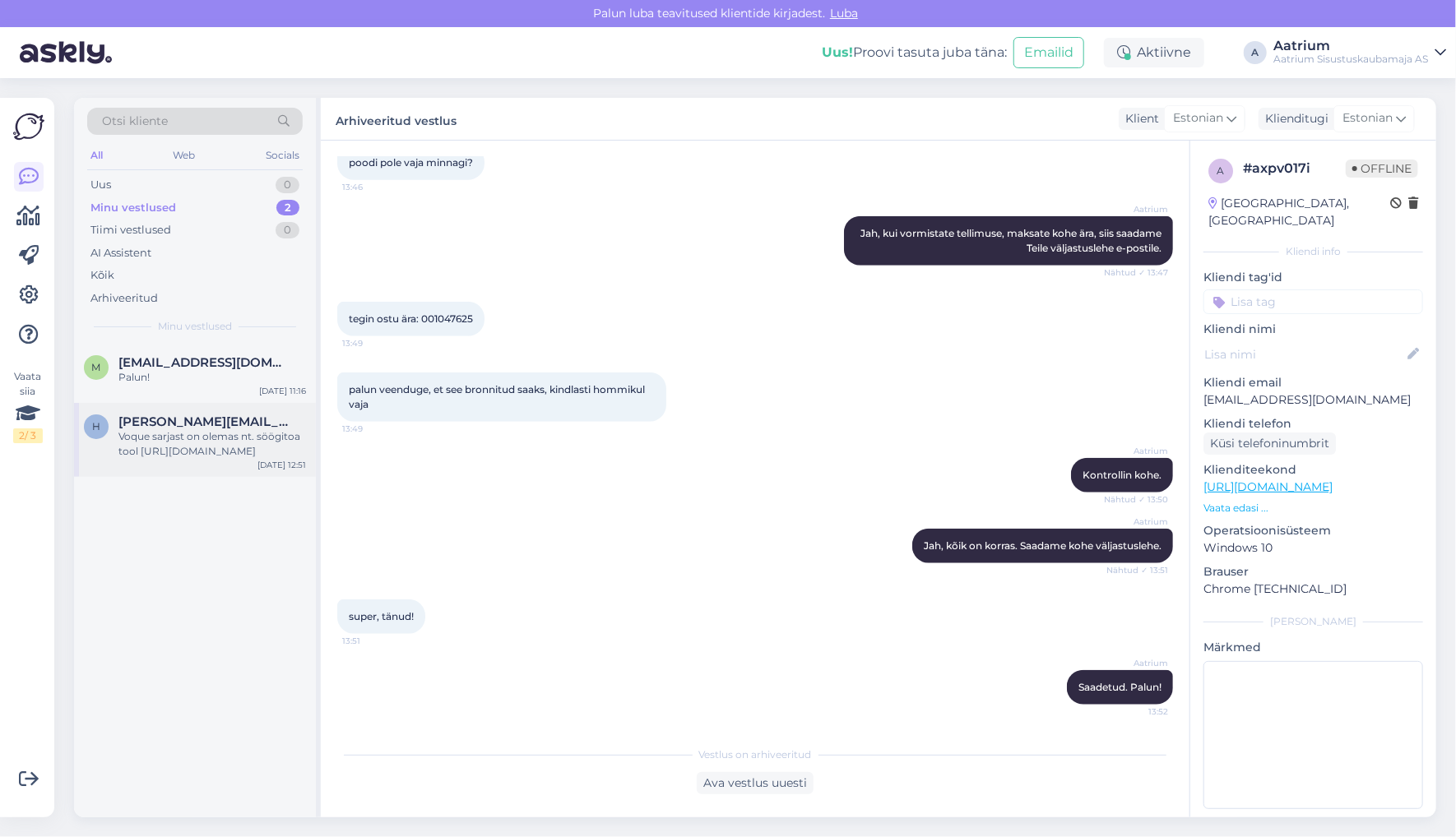
click at [161, 437] on div "Voque sarjast on olemas nt. söögitoa tool [URL][DOMAIN_NAME]" at bounding box center [212, 444] width 188 height 30
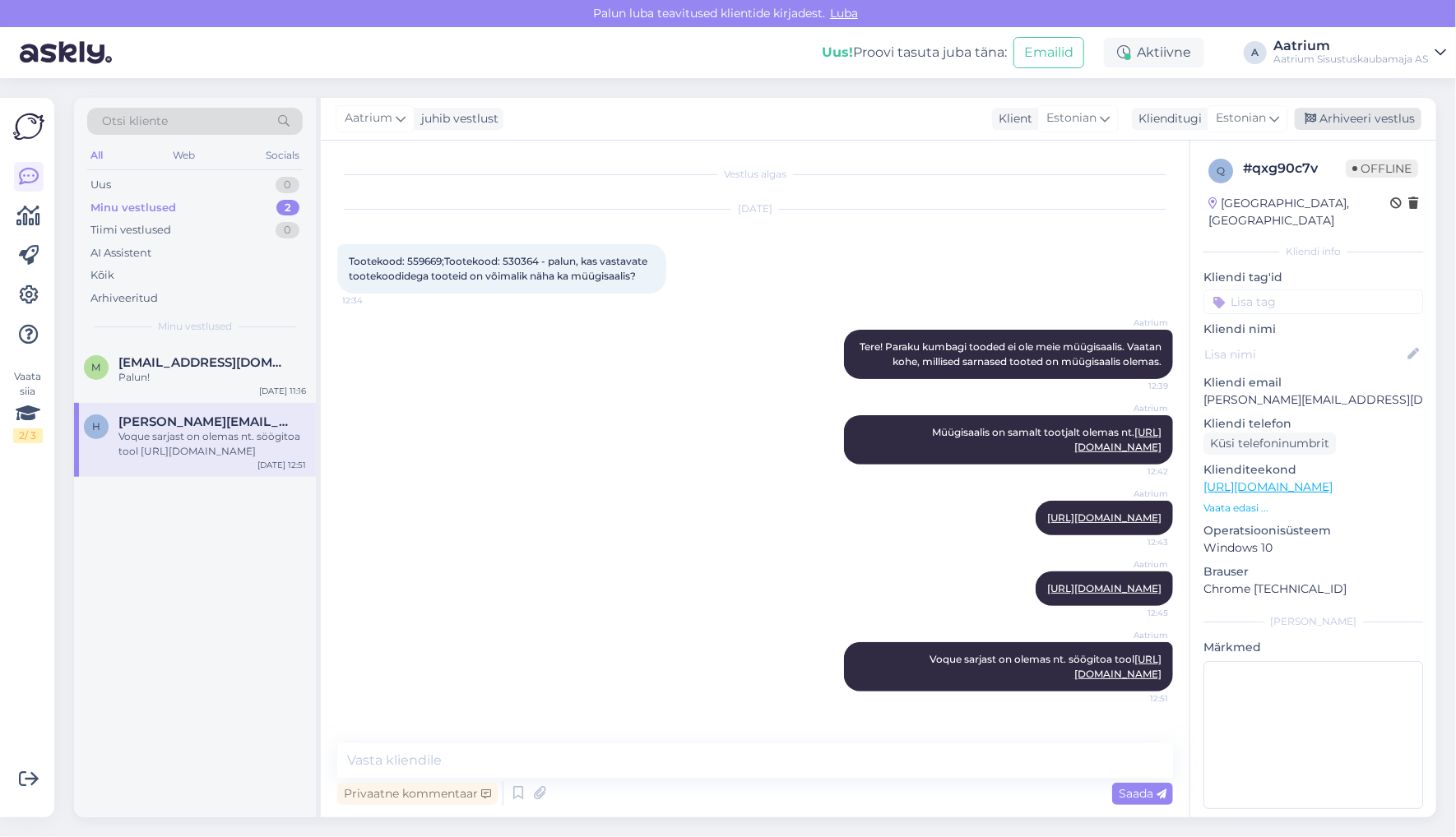
click at [1333, 120] on div "Arhiveeri vestlus" at bounding box center [1358, 118] width 127 height 22
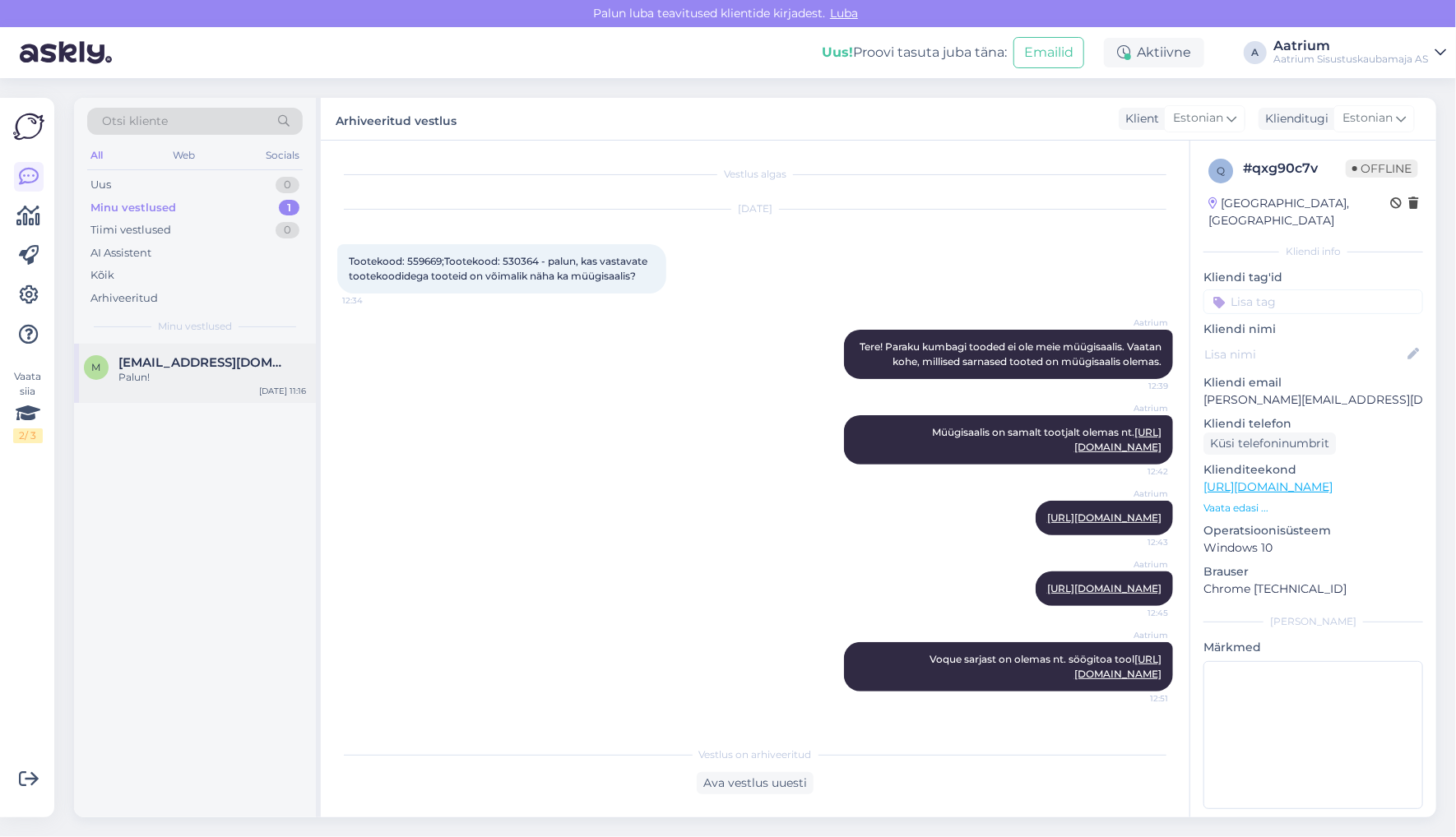
click at [301, 362] on div "[EMAIL_ADDRESS][DOMAIN_NAME]" at bounding box center [212, 362] width 188 height 15
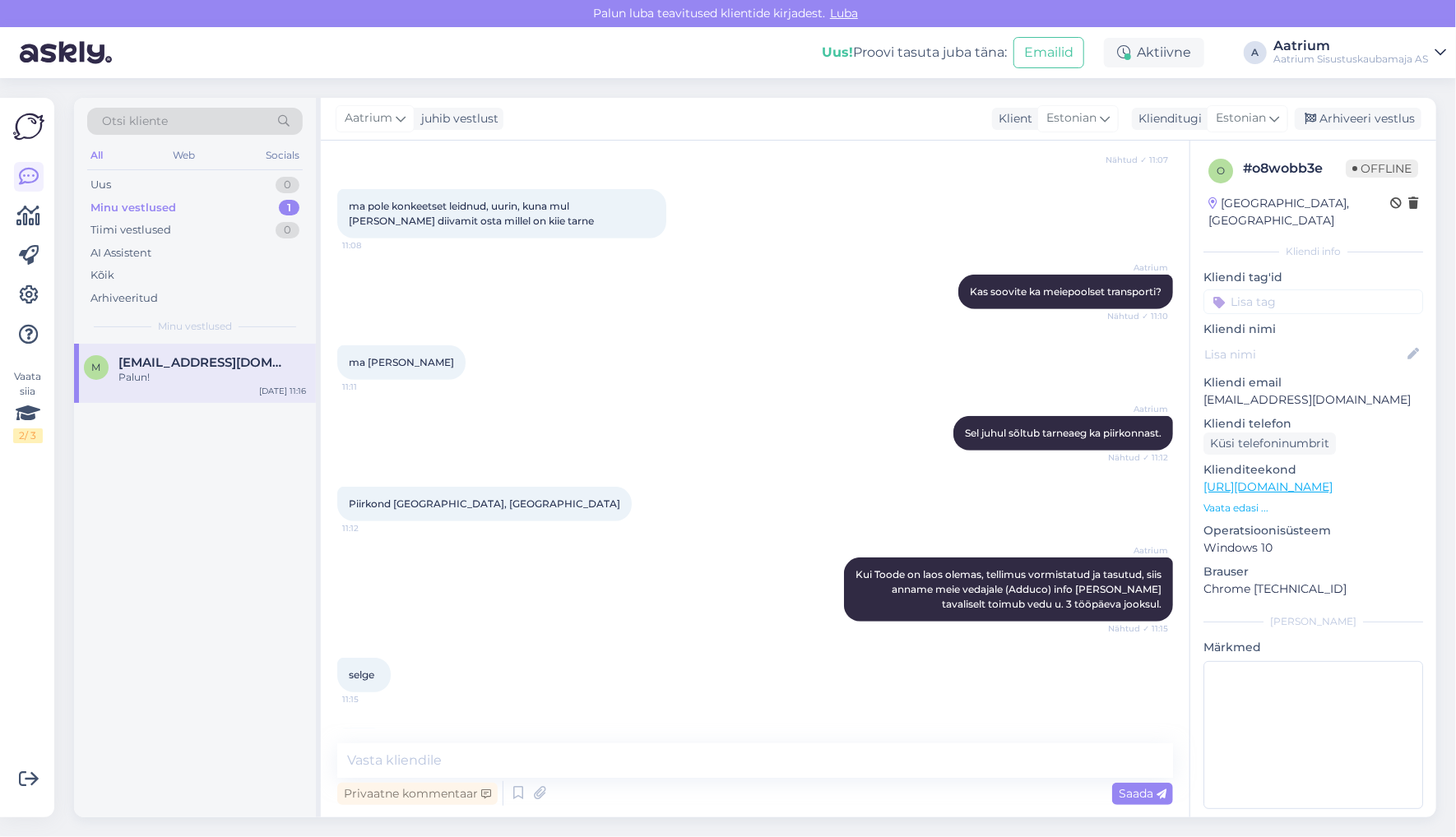
scroll to position [561, 0]
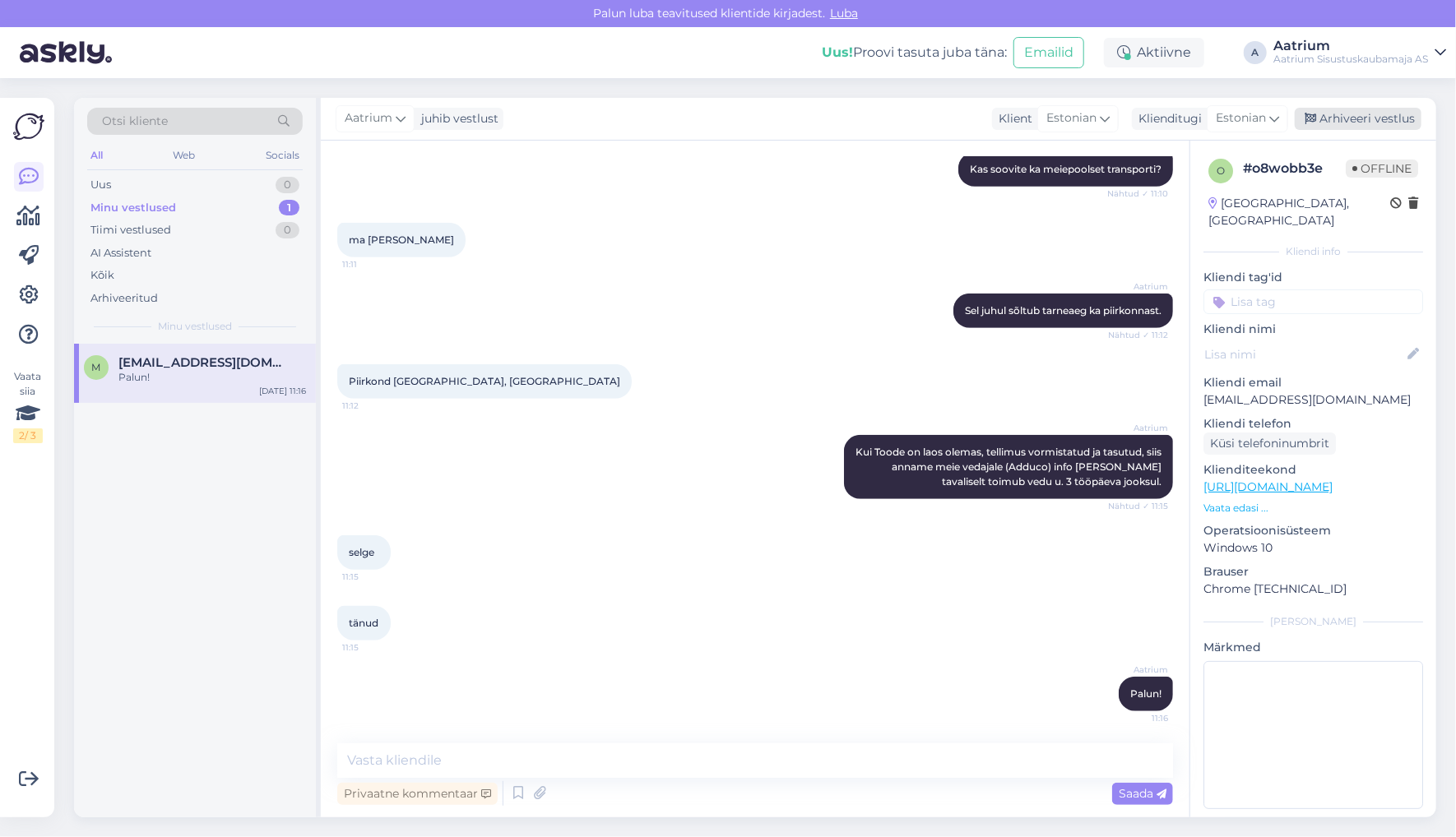
click at [1336, 120] on div "Arhiveeri vestlus" at bounding box center [1358, 118] width 127 height 22
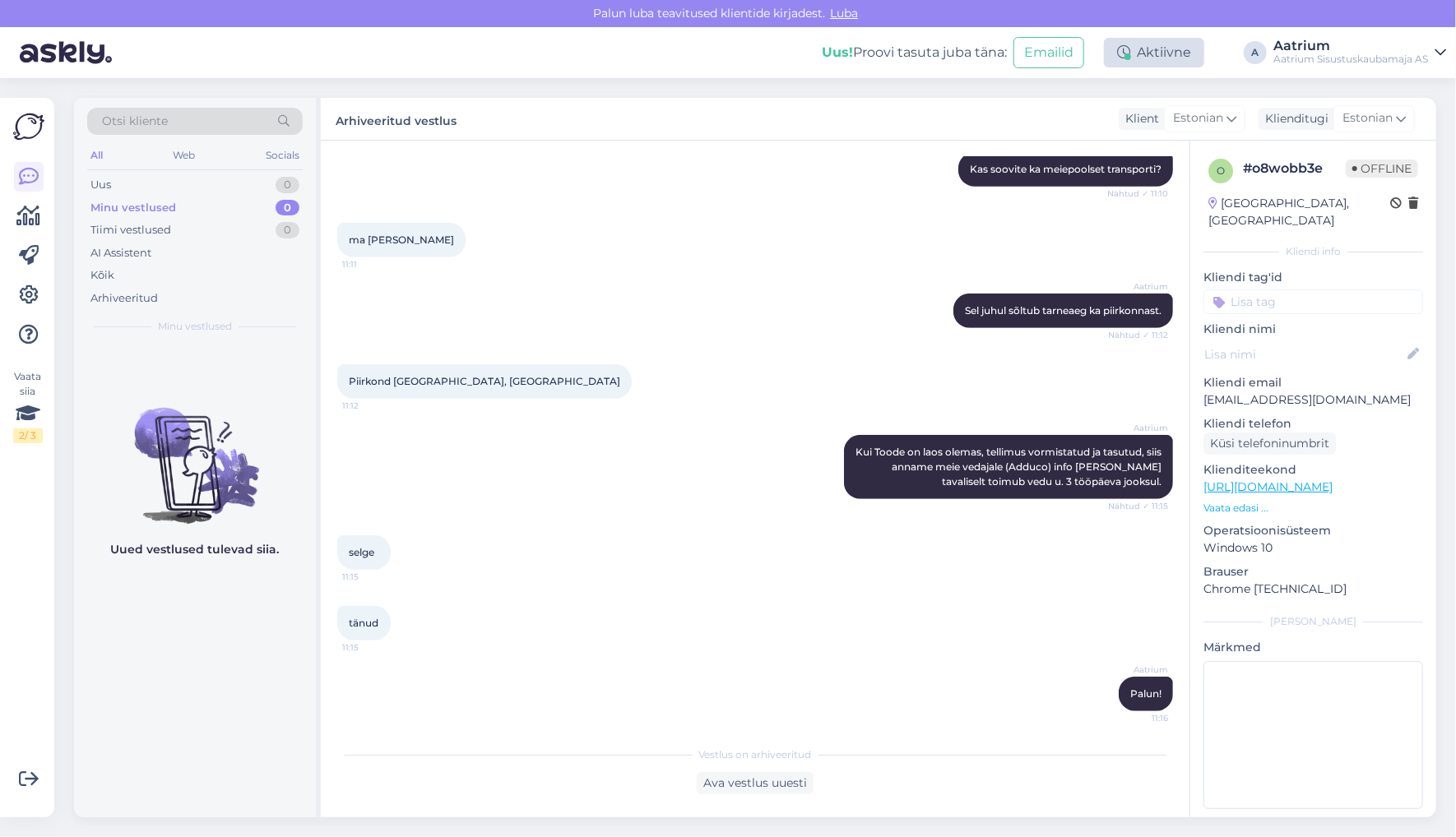
click at [1139, 54] on div "Aktiivne" at bounding box center [1154, 53] width 100 height 30
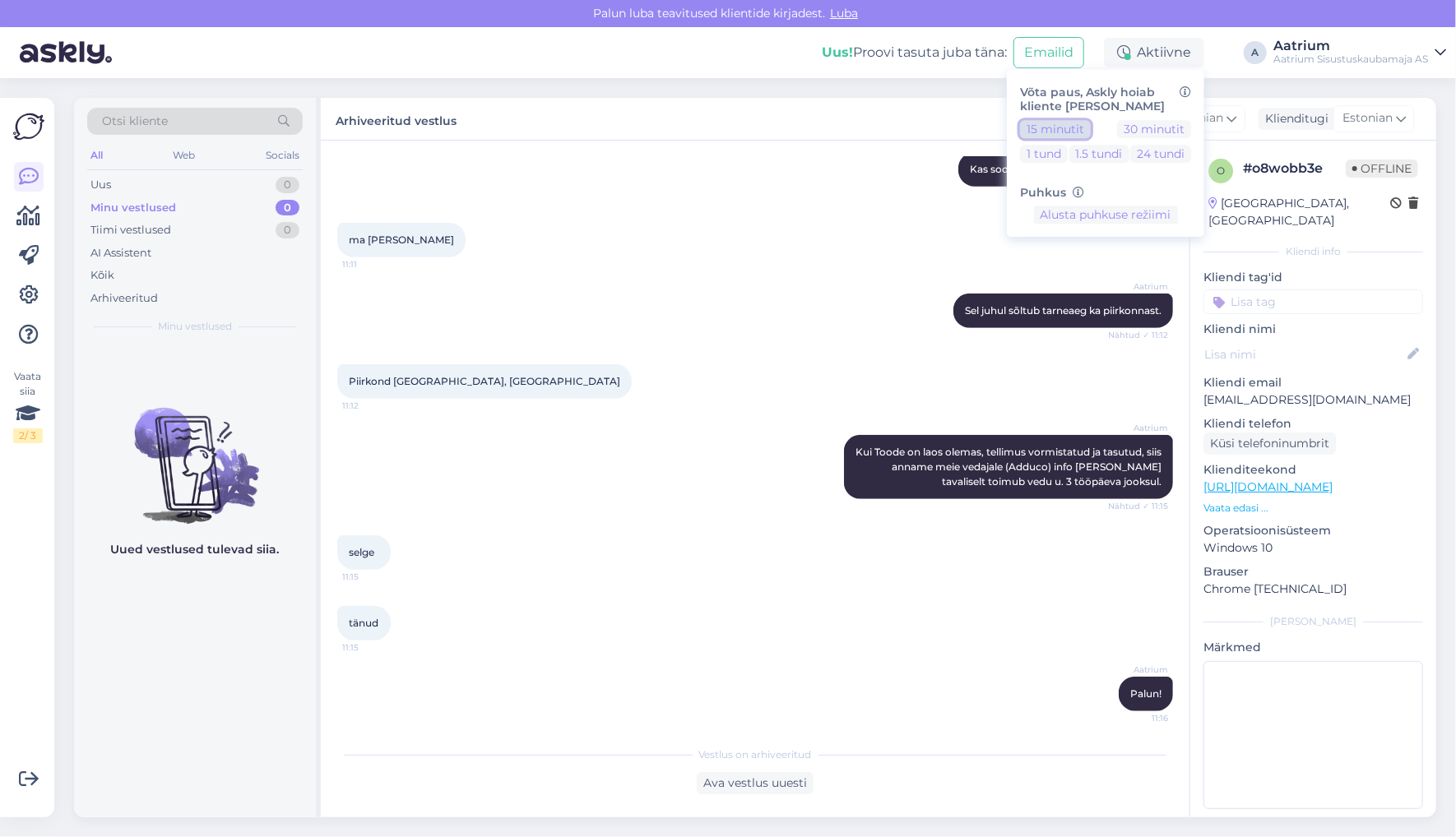
click at [1057, 128] on button "15 minutit" at bounding box center [1055, 129] width 71 height 18
